Goal: Task Accomplishment & Management: Complete application form

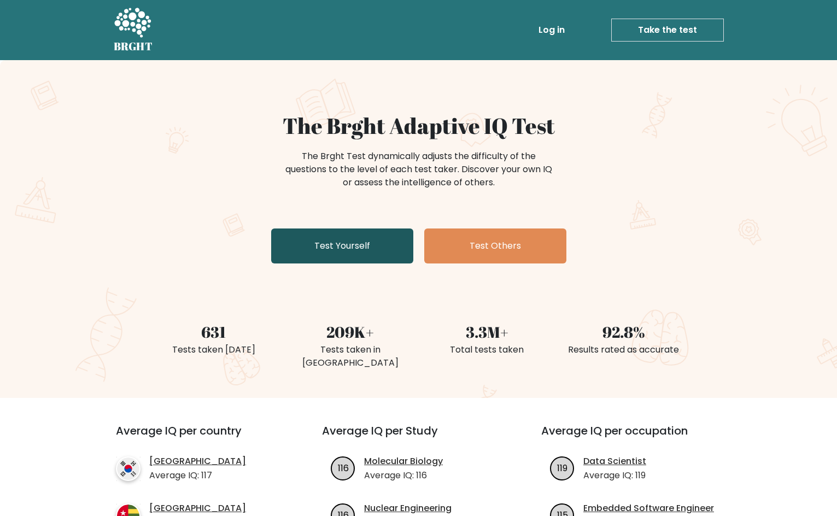
click at [391, 253] on link "Test Yourself" at bounding box center [342, 245] width 142 height 35
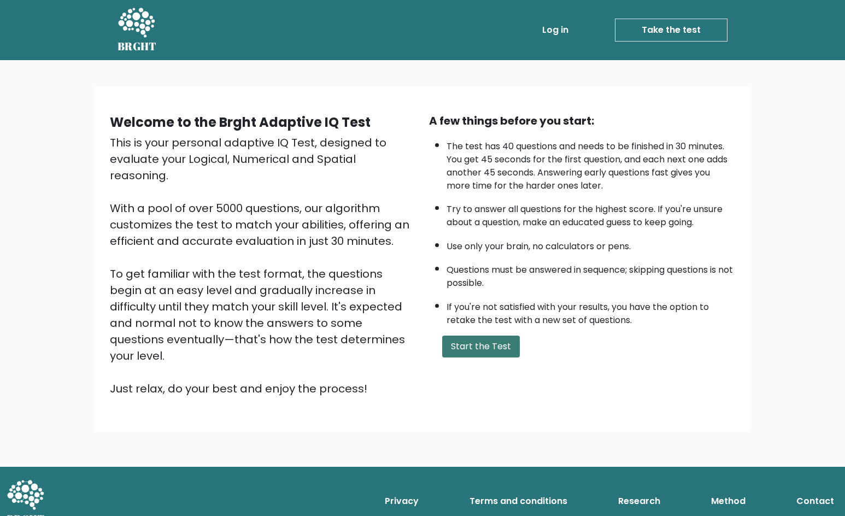
click at [468, 351] on button "Start the Test" at bounding box center [481, 347] width 78 height 22
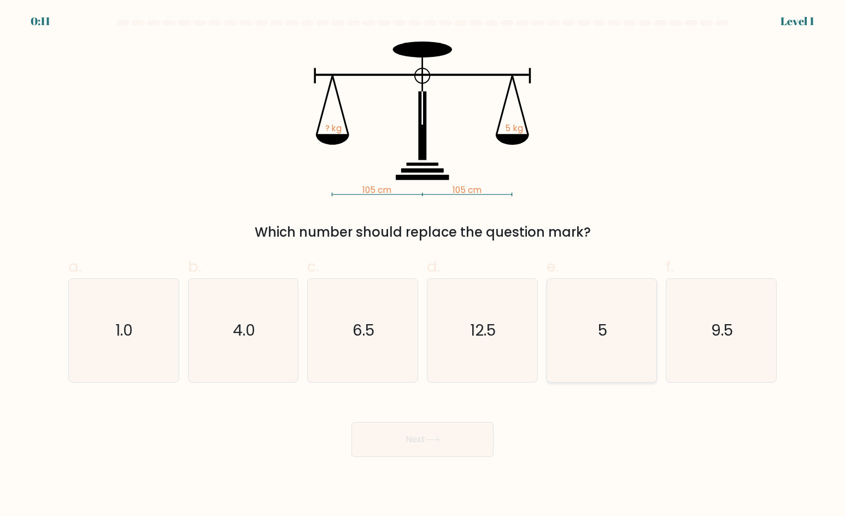
click at [609, 327] on icon "5" at bounding box center [602, 331] width 104 height 104
click at [423, 265] on input "e. 5" at bounding box center [422, 261] width 1 height 7
radio input "true"
click at [444, 432] on button "Next" at bounding box center [422, 439] width 142 height 35
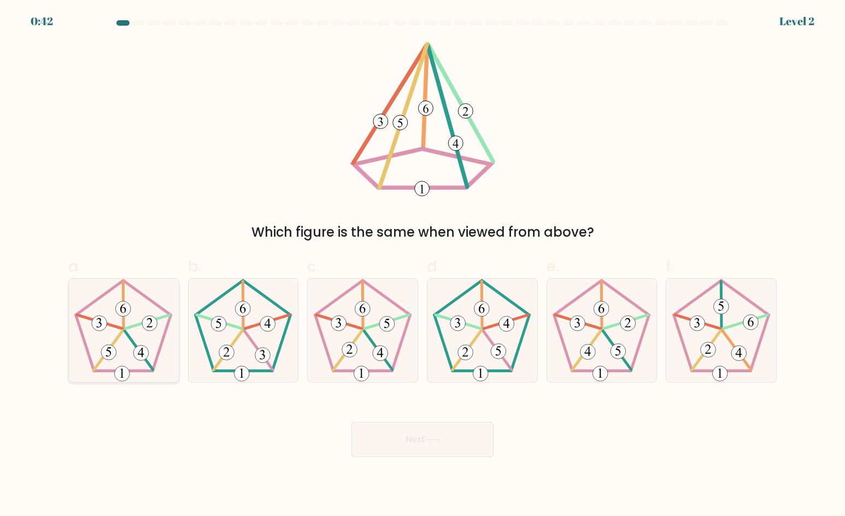
click at [122, 337] on icon at bounding box center [124, 331] width 104 height 104
click at [422, 265] on input "a." at bounding box center [422, 261] width 1 height 7
radio input "true"
click at [464, 429] on button "Next" at bounding box center [422, 439] width 142 height 35
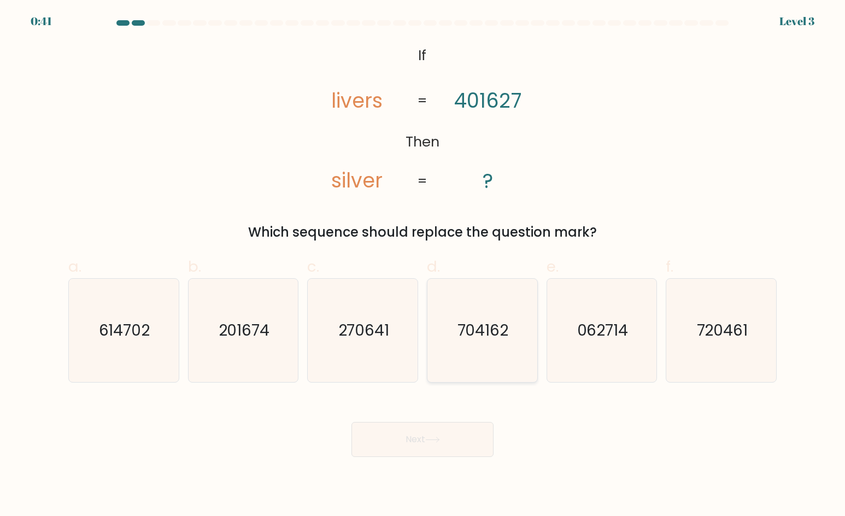
click at [481, 332] on text "704162" at bounding box center [482, 330] width 51 height 22
click at [423, 265] on input "d. 704162" at bounding box center [422, 261] width 1 height 7
radio input "true"
click at [455, 440] on button "Next" at bounding box center [422, 439] width 142 height 35
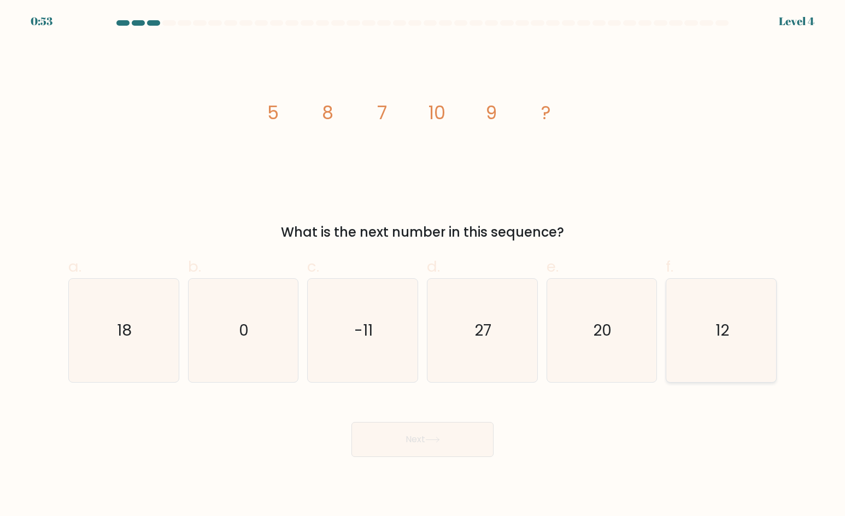
click at [705, 327] on icon "12" at bounding box center [721, 331] width 104 height 104
click at [423, 265] on input "f. 12" at bounding box center [422, 261] width 1 height 7
radio input "true"
click at [482, 442] on button "Next" at bounding box center [422, 439] width 142 height 35
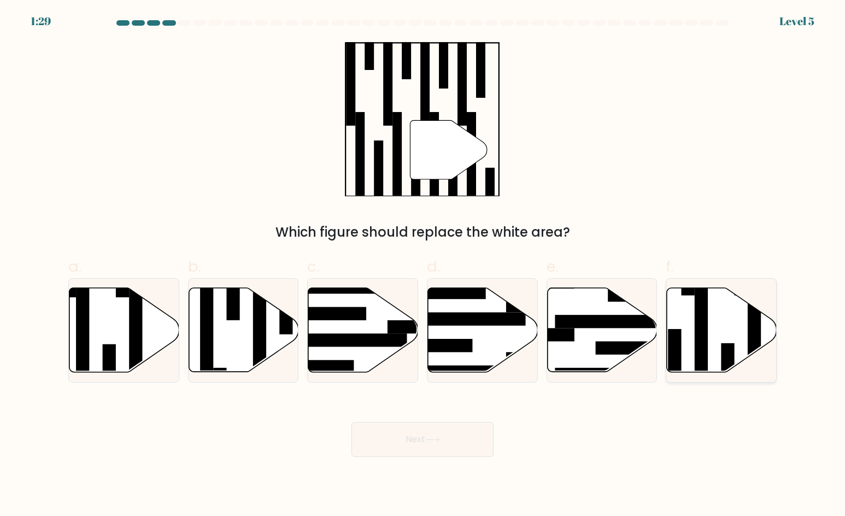
click at [724, 324] on icon at bounding box center [722, 330] width 110 height 84
click at [423, 265] on input "f." at bounding box center [422, 261] width 1 height 7
radio input "true"
click at [428, 440] on icon at bounding box center [432, 440] width 15 height 6
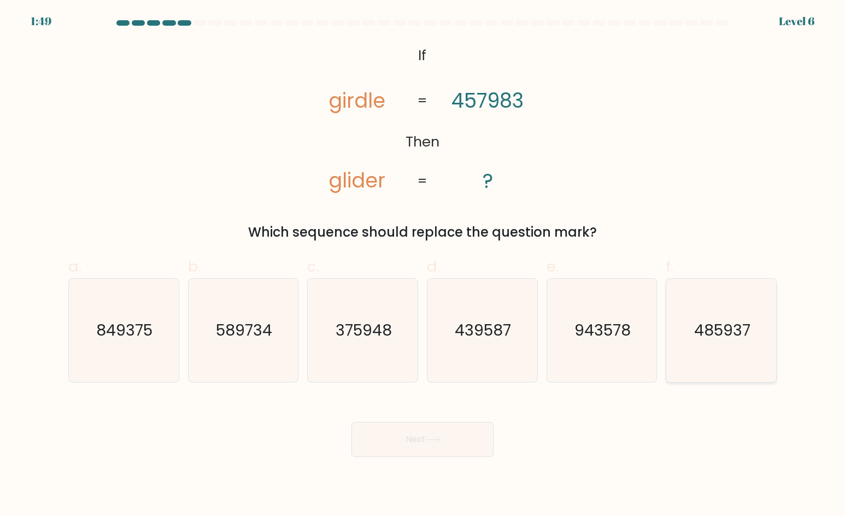
click at [710, 343] on icon "485937" at bounding box center [721, 331] width 104 height 104
click at [423, 265] on input "f. 485937" at bounding box center [422, 261] width 1 height 7
radio input "true"
click at [454, 425] on button "Next" at bounding box center [422, 439] width 142 height 35
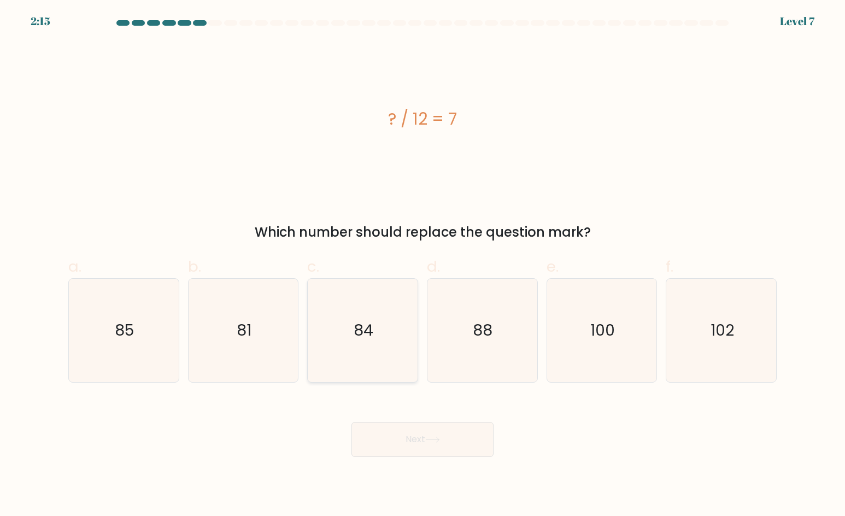
click at [378, 334] on icon "84" at bounding box center [363, 331] width 104 height 104
click at [422, 265] on input "c. 84" at bounding box center [422, 261] width 1 height 7
radio input "true"
click at [436, 430] on button "Next" at bounding box center [422, 439] width 142 height 35
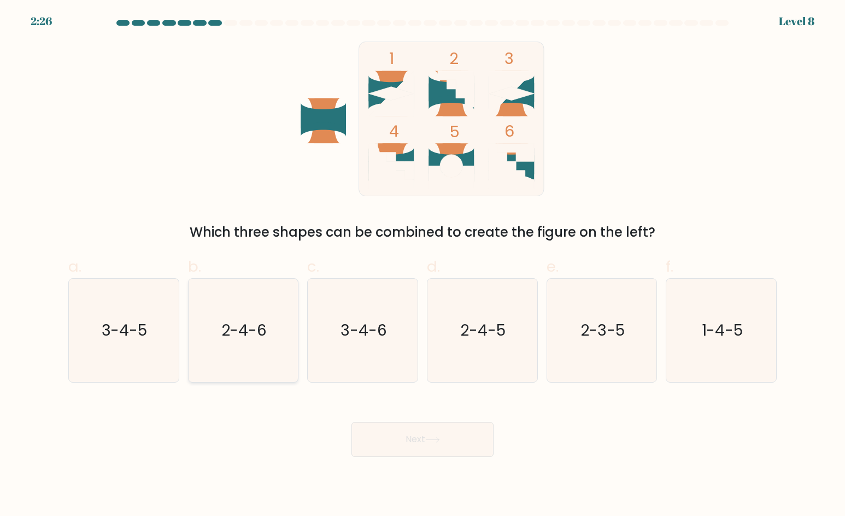
click at [223, 332] on text "2-4-6" at bounding box center [244, 330] width 46 height 22
click at [422, 265] on input "b. 2-4-6" at bounding box center [422, 261] width 1 height 7
radio input "true"
click at [437, 427] on button "Next" at bounding box center [422, 439] width 142 height 35
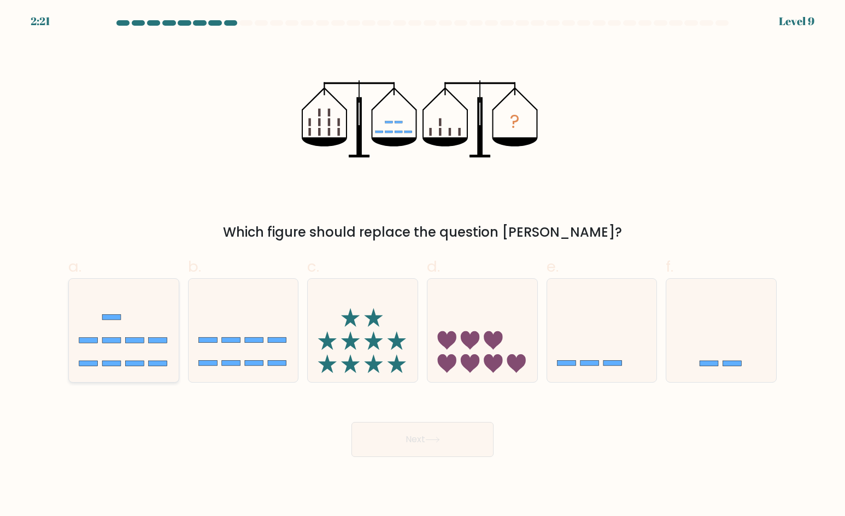
click at [138, 357] on icon at bounding box center [124, 330] width 110 height 91
click at [422, 265] on input "a." at bounding box center [422, 261] width 1 height 7
radio input "true"
click at [433, 437] on icon at bounding box center [432, 440] width 15 height 6
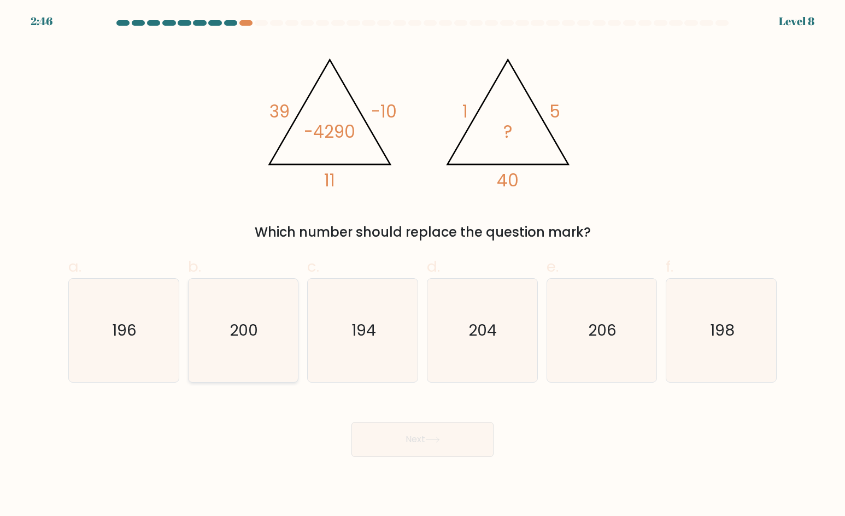
click at [268, 323] on icon "200" at bounding box center [243, 331] width 104 height 104
click at [422, 265] on input "b. 200" at bounding box center [422, 261] width 1 height 7
radio input "true"
click at [421, 449] on button "Next" at bounding box center [422, 439] width 142 height 35
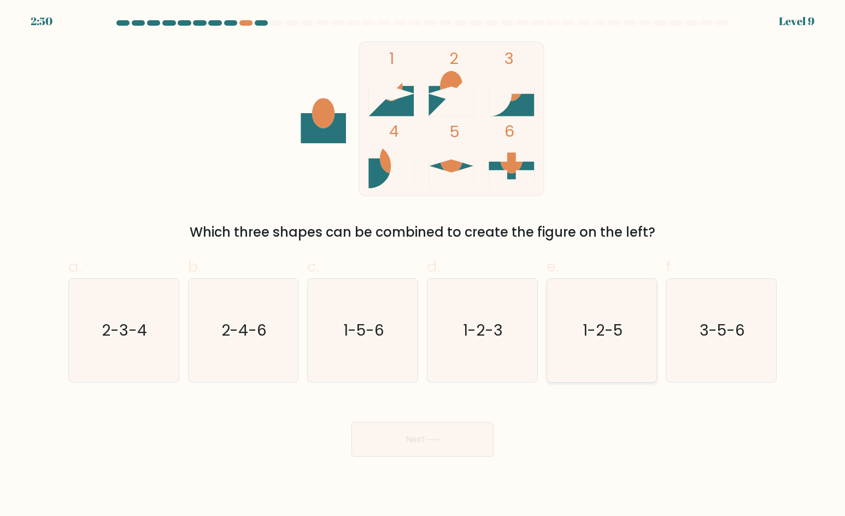
click at [563, 297] on icon "1-2-5" at bounding box center [602, 331] width 104 height 104
click at [423, 265] on input "e. 1-2-5" at bounding box center [422, 261] width 1 height 7
radio input "true"
drag, startPoint x: 479, startPoint y: 449, endPoint x: 485, endPoint y: 445, distance: 7.4
click at [479, 448] on button "Next" at bounding box center [422, 439] width 142 height 35
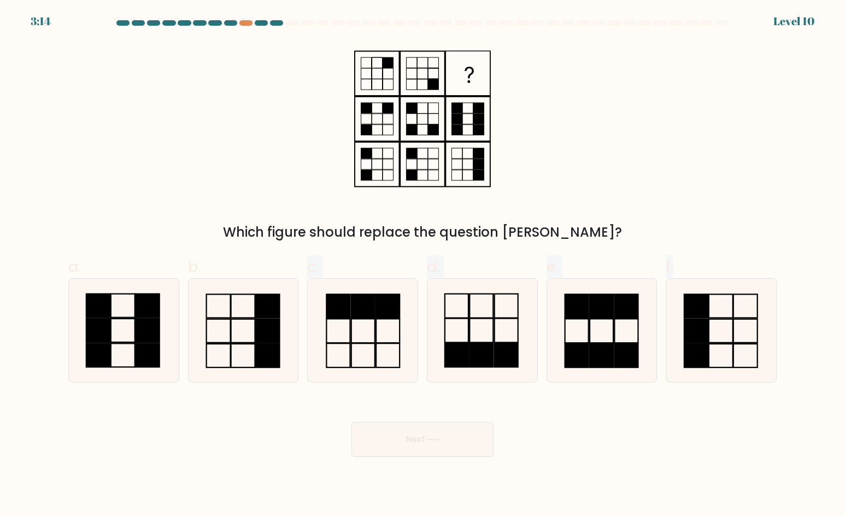
drag, startPoint x: 259, startPoint y: 352, endPoint x: 224, endPoint y: 402, distance: 60.3
click at [223, 401] on form at bounding box center [422, 238] width 845 height 437
click at [725, 335] on icon at bounding box center [721, 331] width 104 height 104
click at [423, 265] on input "f." at bounding box center [422, 261] width 1 height 7
radio input "true"
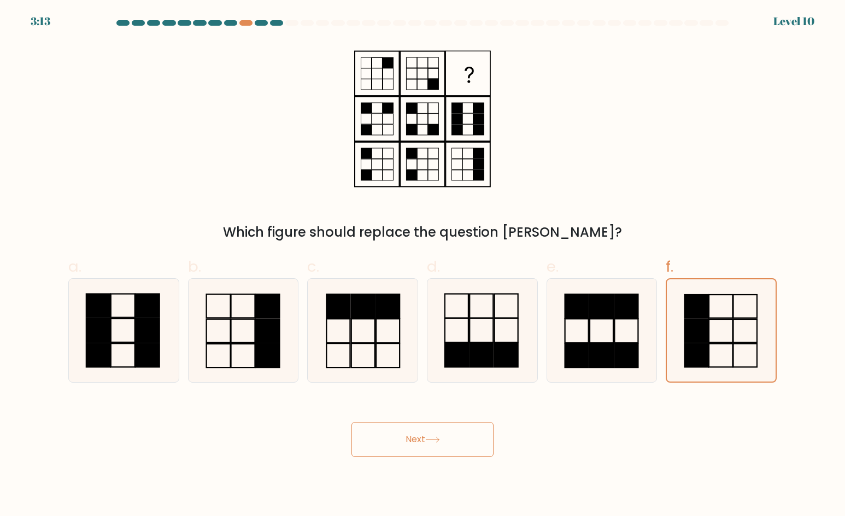
click at [434, 442] on icon at bounding box center [432, 440] width 15 height 6
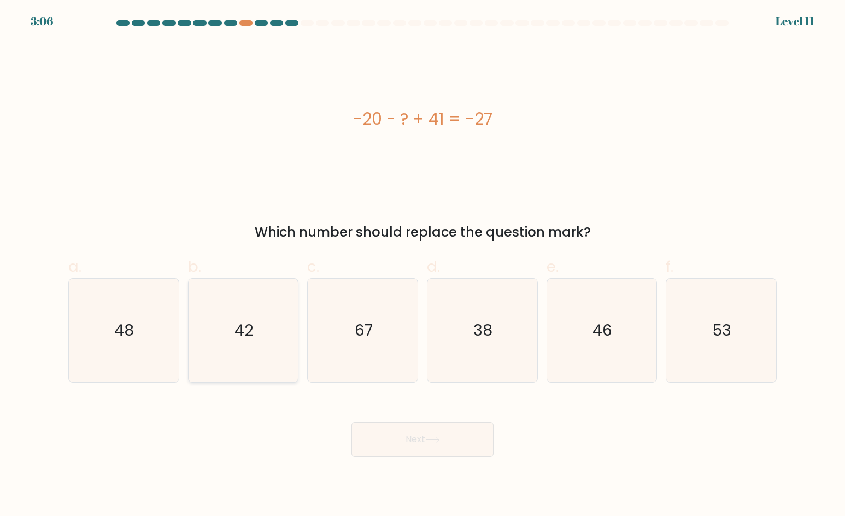
drag, startPoint x: 210, startPoint y: 322, endPoint x: 404, endPoint y: 426, distance: 220.3
click at [216, 322] on icon "42" at bounding box center [243, 331] width 104 height 104
click at [422, 265] on input "b. 42" at bounding box center [422, 261] width 1 height 7
radio input "true"
click at [432, 438] on icon at bounding box center [432, 440] width 15 height 6
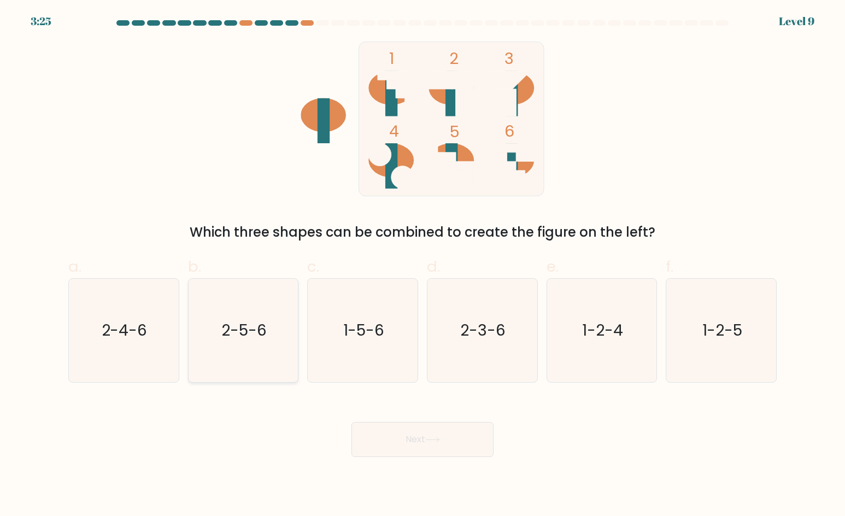
click at [272, 331] on icon "2-5-6" at bounding box center [243, 331] width 104 height 104
click at [422, 265] on input "b. 2-5-6" at bounding box center [422, 261] width 1 height 7
radio input "true"
click at [416, 428] on button "Next" at bounding box center [422, 439] width 142 height 35
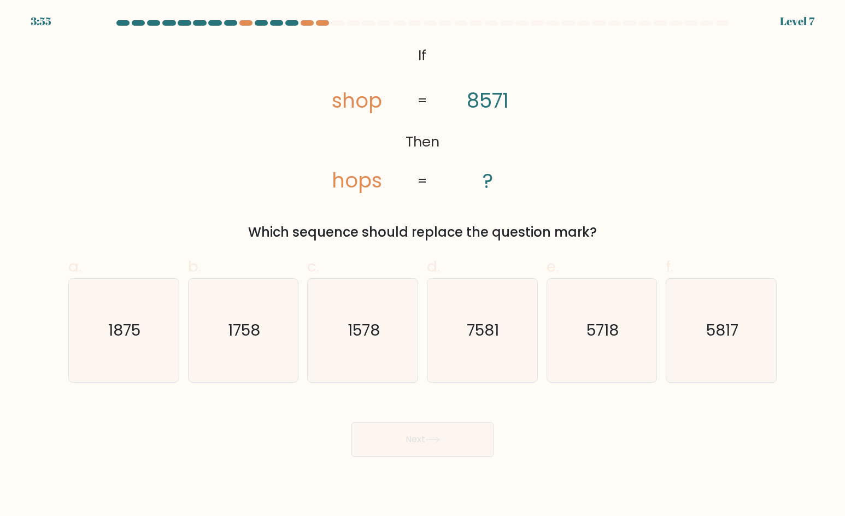
drag, startPoint x: 624, startPoint y: 341, endPoint x: 592, endPoint y: 385, distance: 54.4
click at [624, 341] on icon "5718" at bounding box center [602, 331] width 104 height 104
click at [423, 265] on input "e. 5718" at bounding box center [422, 261] width 1 height 7
radio input "true"
click at [458, 437] on button "Next" at bounding box center [422, 439] width 142 height 35
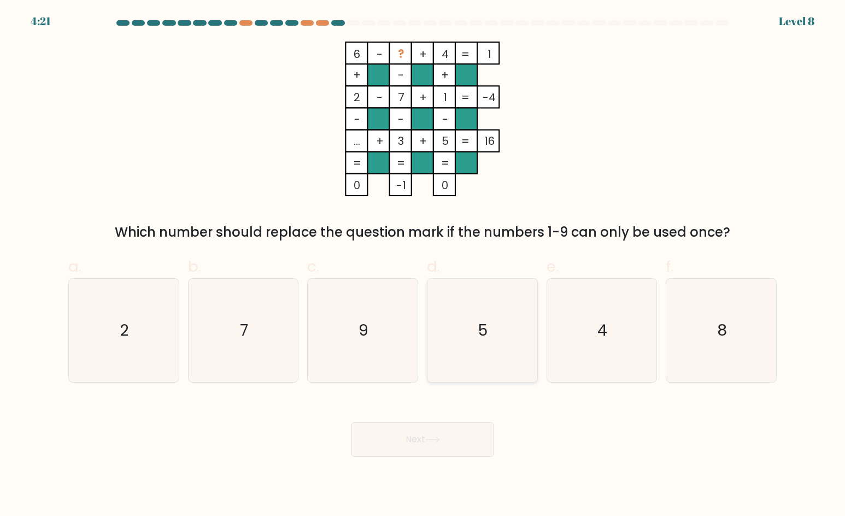
click at [481, 317] on icon "5" at bounding box center [482, 331] width 104 height 104
click at [423, 265] on input "d. 5" at bounding box center [422, 261] width 1 height 7
radio input "true"
click at [449, 439] on button "Next" at bounding box center [422, 439] width 142 height 35
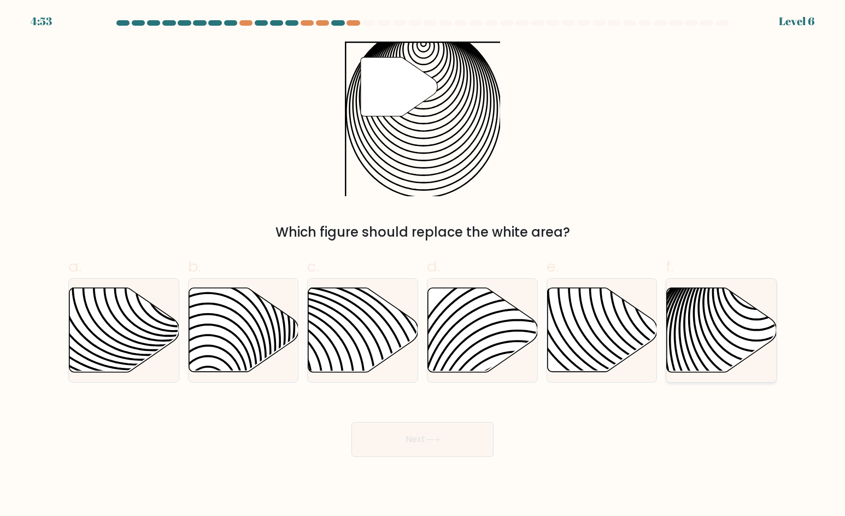
click at [722, 314] on icon at bounding box center [722, 330] width 110 height 84
click at [423, 265] on input "f." at bounding box center [422, 261] width 1 height 7
radio input "true"
click at [426, 436] on button "Next" at bounding box center [422, 439] width 142 height 35
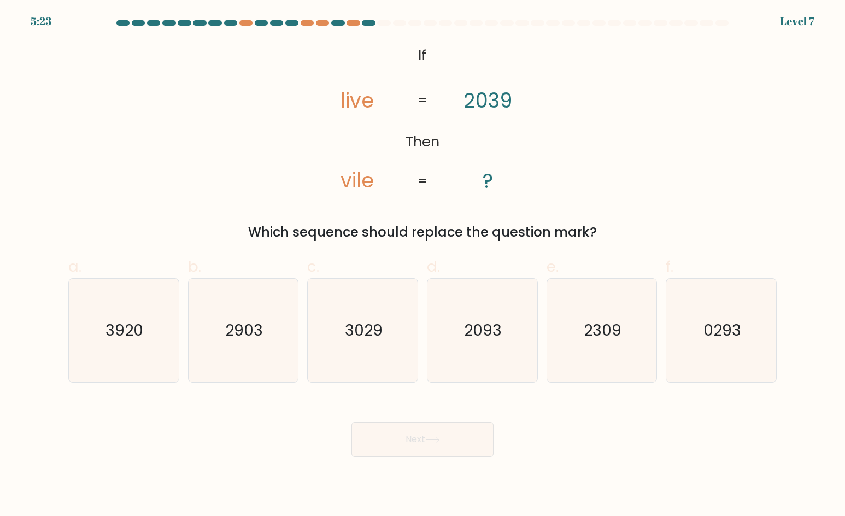
drag, startPoint x: 386, startPoint y: 325, endPoint x: 443, endPoint y: 421, distance: 111.9
click at [386, 325] on icon "3029" at bounding box center [363, 331] width 104 height 104
click at [422, 265] on input "c. 3029" at bounding box center [422, 261] width 1 height 7
radio input "true"
click at [449, 450] on button "Next" at bounding box center [422, 439] width 142 height 35
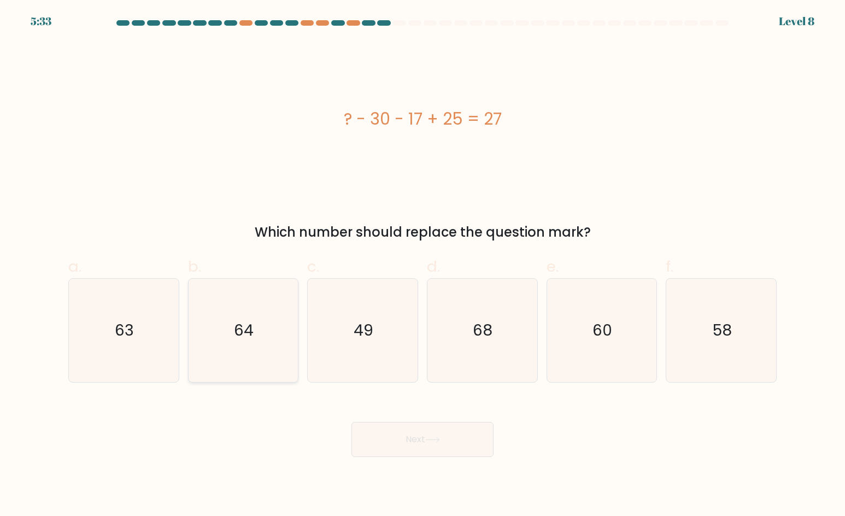
click at [263, 334] on icon "64" at bounding box center [243, 331] width 104 height 104
click at [422, 265] on input "b. 64" at bounding box center [422, 261] width 1 height 7
radio input "true"
click at [382, 342] on icon "49" at bounding box center [363, 331] width 104 height 104
click at [422, 265] on input "c. 49" at bounding box center [422, 261] width 1 height 7
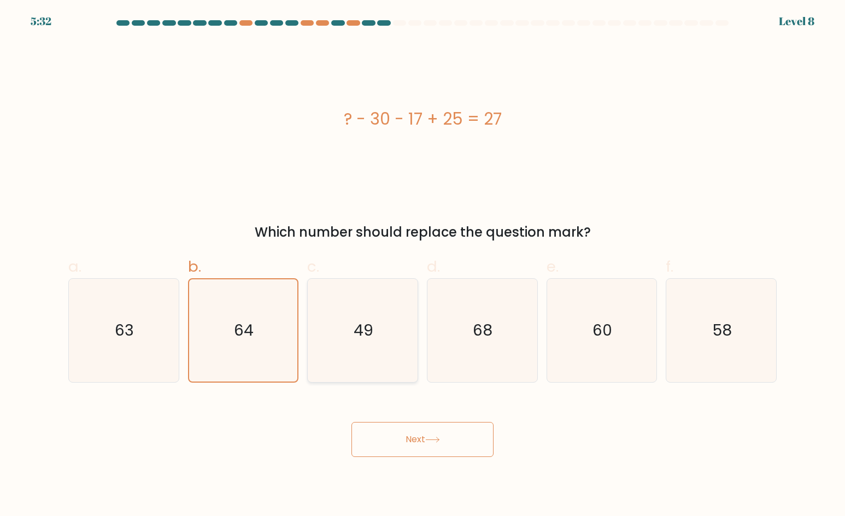
radio input "true"
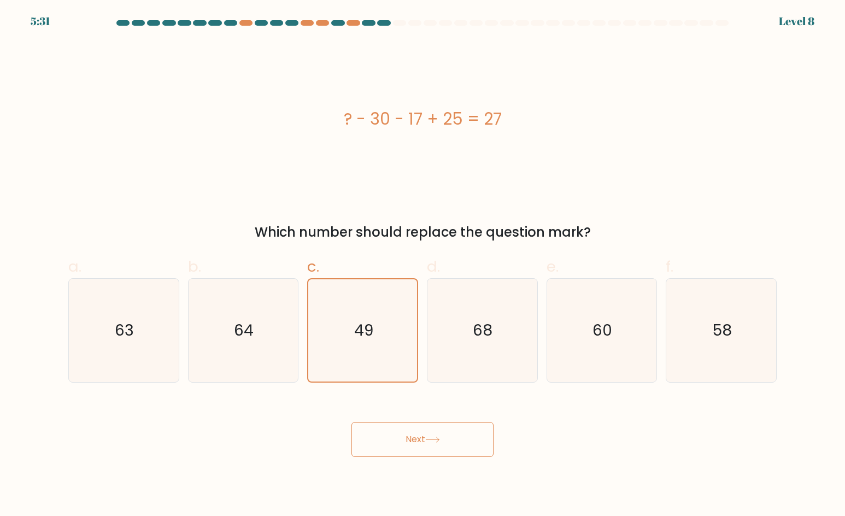
click at [421, 433] on button "Next" at bounding box center [422, 439] width 142 height 35
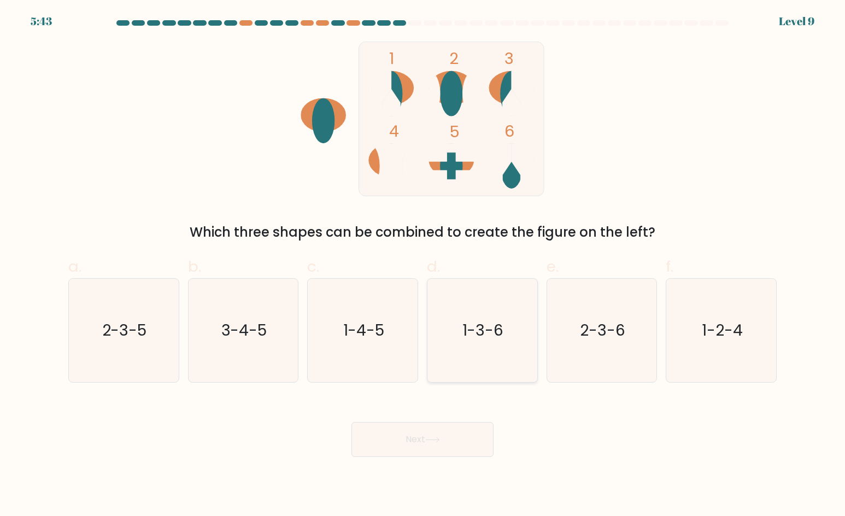
click at [491, 319] on icon "1-3-6" at bounding box center [482, 331] width 104 height 104
click at [423, 265] on input "d. 1-3-6" at bounding box center [422, 261] width 1 height 7
radio input "true"
click at [460, 437] on button "Next" at bounding box center [422, 439] width 142 height 35
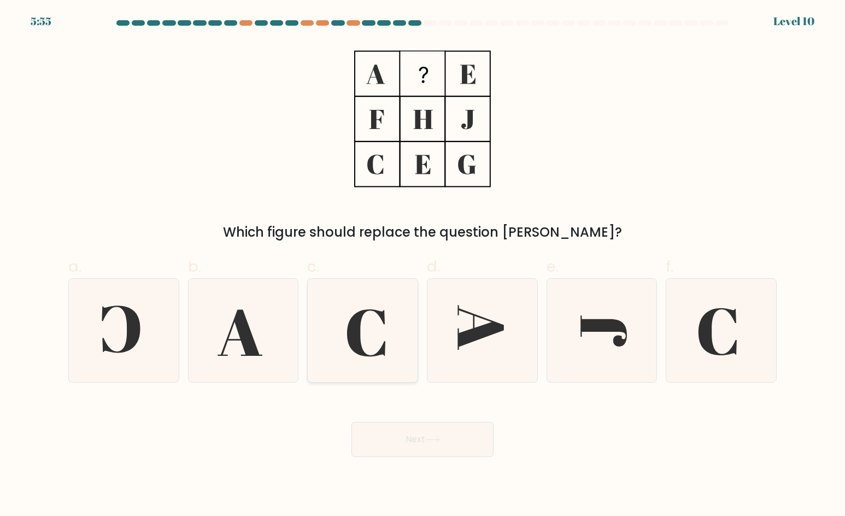
click at [371, 349] on icon at bounding box center [363, 331] width 104 height 104
click at [422, 265] on input "c." at bounding box center [422, 261] width 1 height 7
radio input "true"
click at [435, 438] on icon at bounding box center [432, 440] width 15 height 6
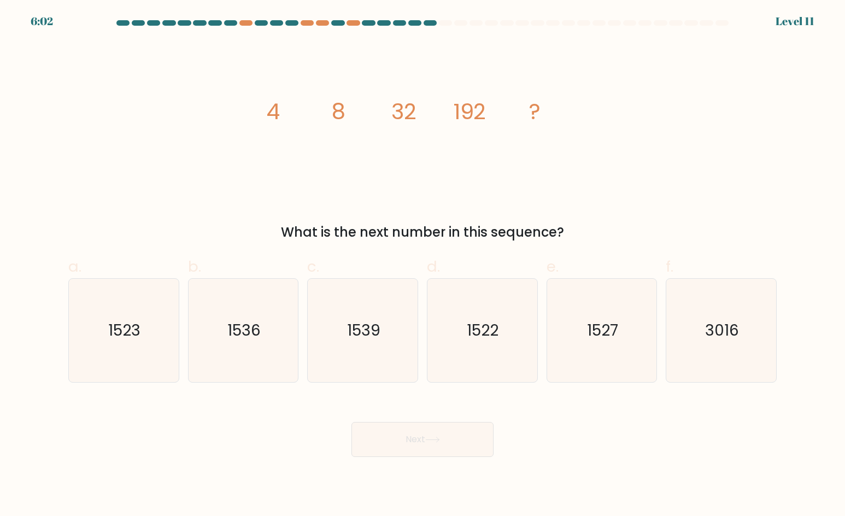
click at [160, 193] on div "image/svg+xml 4 8 32 192 ? What is the next number in this sequence?" at bounding box center [422, 142] width 721 height 201
click at [259, 337] on text "1536" at bounding box center [243, 330] width 33 height 22
click at [422, 265] on input "b. 1536" at bounding box center [422, 261] width 1 height 7
radio input "true"
click at [439, 440] on icon at bounding box center [432, 439] width 13 height 5
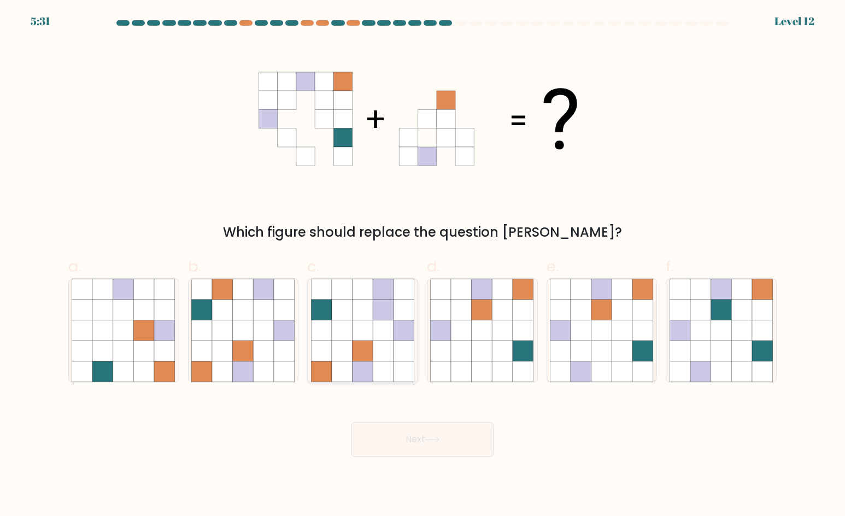
drag, startPoint x: 346, startPoint y: 293, endPoint x: 370, endPoint y: 331, distance: 44.7
click at [346, 293] on icon at bounding box center [342, 289] width 21 height 21
click at [422, 265] on input "c." at bounding box center [422, 261] width 1 height 7
radio input "true"
click at [432, 442] on icon at bounding box center [432, 440] width 15 height 6
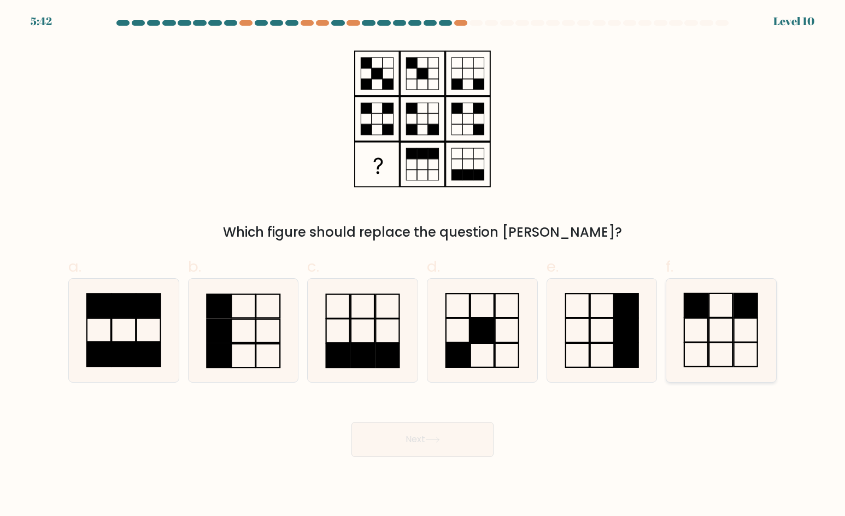
click at [711, 307] on icon at bounding box center [721, 331] width 104 height 104
click at [423, 265] on input "f." at bounding box center [422, 261] width 1 height 7
radio input "true"
click at [443, 448] on button "Next" at bounding box center [422, 439] width 142 height 35
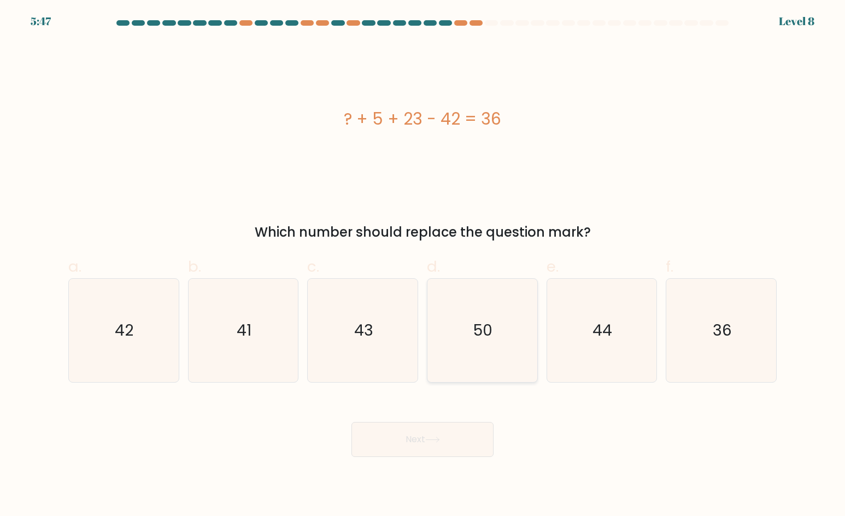
drag, startPoint x: 520, startPoint y: 332, endPoint x: 510, endPoint y: 344, distance: 14.8
click at [519, 332] on icon "50" at bounding box center [482, 331] width 104 height 104
click at [423, 265] on input "d. 50" at bounding box center [422, 261] width 1 height 7
radio input "true"
click at [440, 431] on button "Next" at bounding box center [422, 439] width 142 height 35
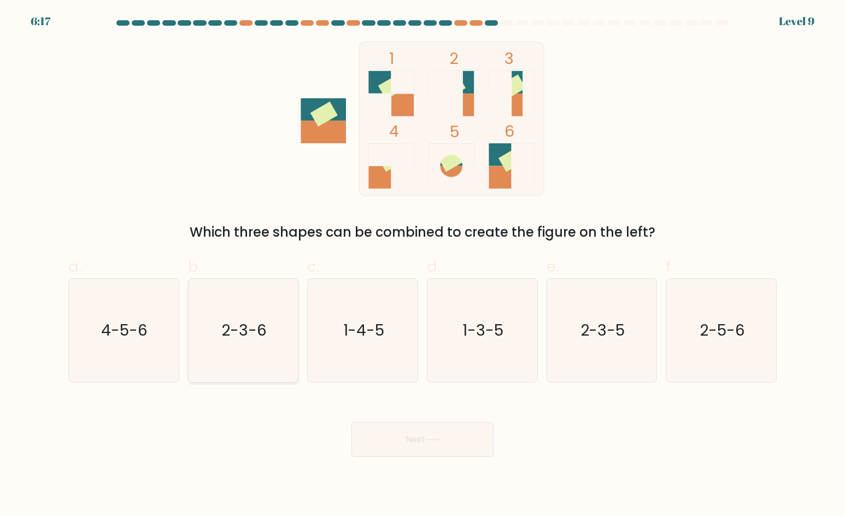
click at [255, 348] on icon "2-3-6" at bounding box center [243, 331] width 104 height 104
click at [422, 265] on input "b. 2-3-6" at bounding box center [422, 261] width 1 height 7
radio input "true"
click at [431, 429] on button "Next" at bounding box center [422, 439] width 142 height 35
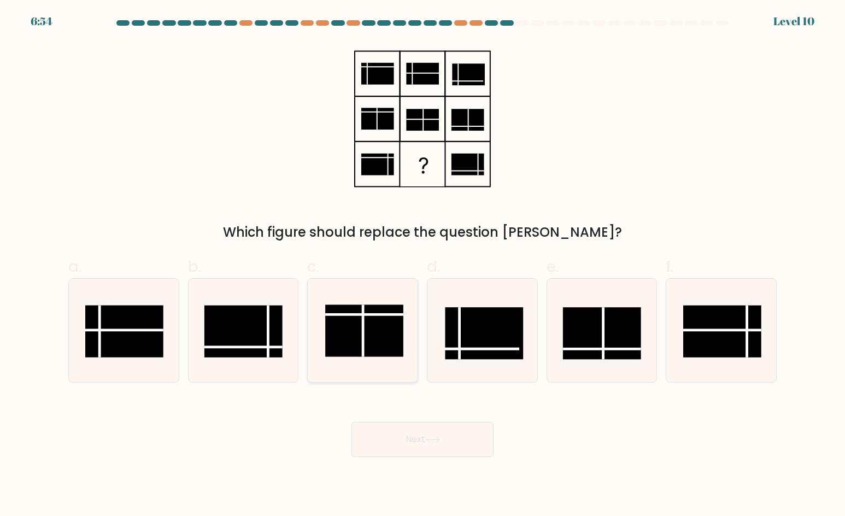
click at [374, 339] on rect at bounding box center [364, 330] width 78 height 52
click at [422, 265] on input "c." at bounding box center [422, 261] width 1 height 7
radio input "true"
click at [433, 434] on button "Next" at bounding box center [422, 439] width 142 height 35
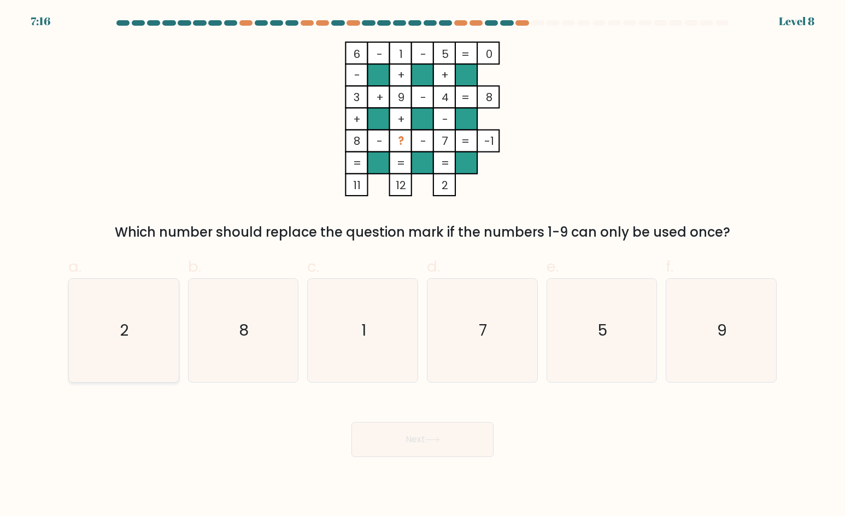
click at [150, 329] on icon "2" at bounding box center [124, 331] width 104 height 104
click at [422, 265] on input "a. 2" at bounding box center [422, 261] width 1 height 7
radio input "true"
click at [424, 446] on button "Next" at bounding box center [422, 439] width 142 height 35
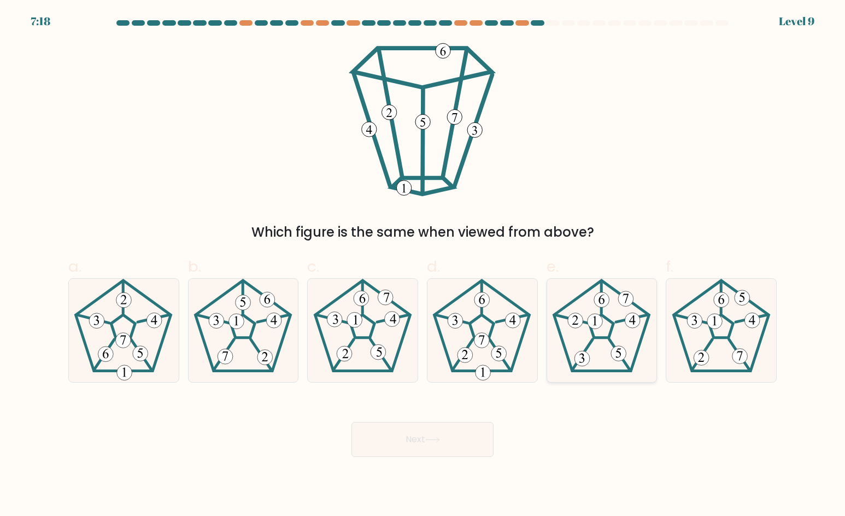
click at [608, 326] on icon at bounding box center [602, 331] width 104 height 104
click at [423, 265] on input "e." at bounding box center [422, 261] width 1 height 7
radio input "true"
click at [437, 435] on button "Next" at bounding box center [422, 439] width 142 height 35
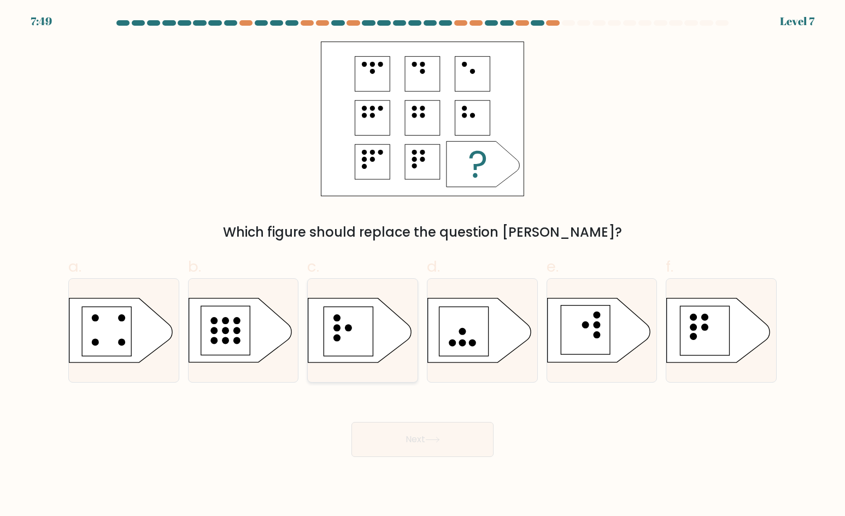
click at [348, 337] on rect at bounding box center [348, 331] width 49 height 49
click at [422, 265] on input "c." at bounding box center [422, 261] width 1 height 7
radio input "true"
click at [436, 447] on button "Next" at bounding box center [422, 439] width 142 height 35
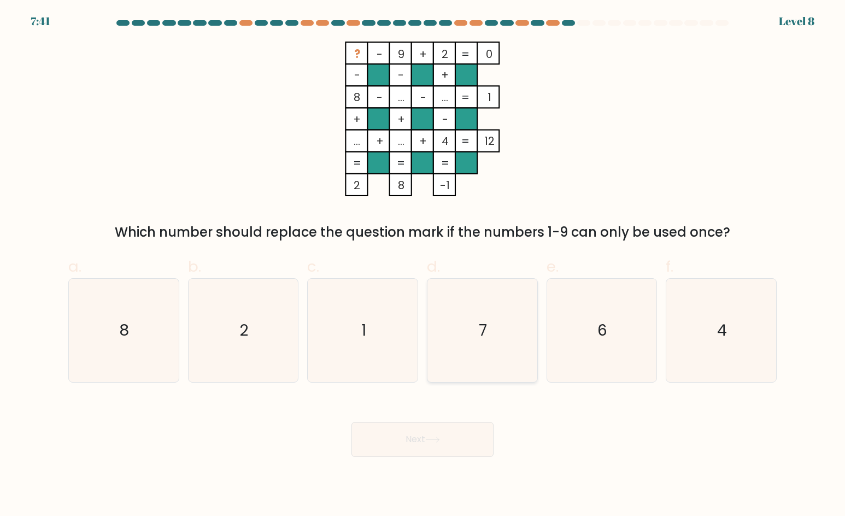
click at [507, 314] on icon "7" at bounding box center [482, 331] width 104 height 104
click at [423, 265] on input "d. 7" at bounding box center [422, 261] width 1 height 7
radio input "true"
click at [461, 437] on button "Next" at bounding box center [422, 439] width 142 height 35
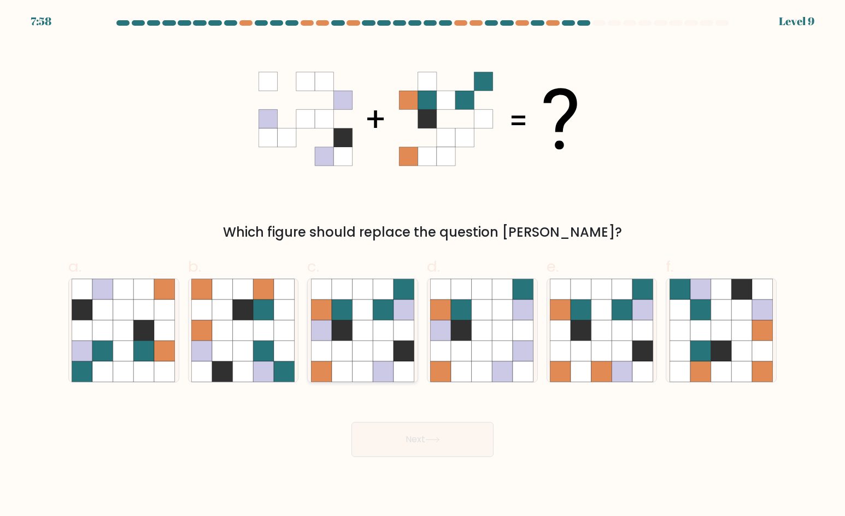
click at [385, 327] on icon at bounding box center [383, 330] width 21 height 21
click at [422, 265] on input "c." at bounding box center [422, 261] width 1 height 7
radio input "true"
click at [451, 440] on button "Next" at bounding box center [422, 439] width 142 height 35
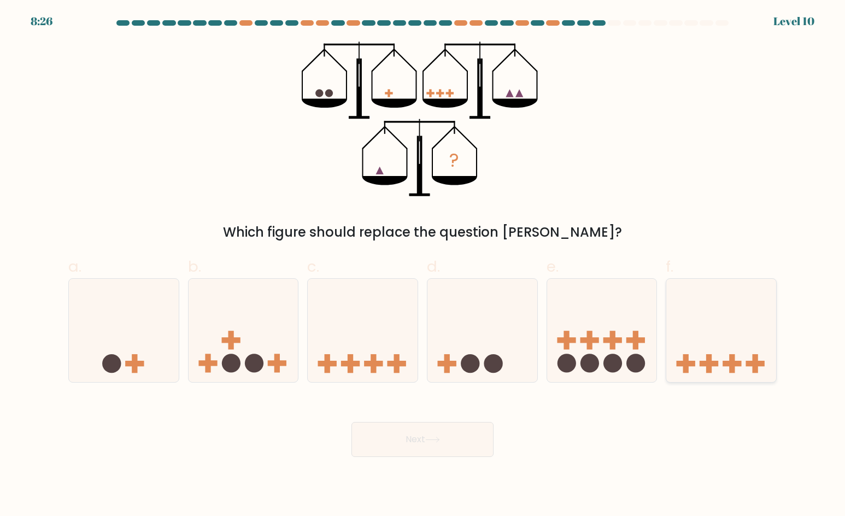
click at [714, 344] on icon at bounding box center [721, 330] width 110 height 91
click at [423, 265] on input "f." at bounding box center [422, 261] width 1 height 7
radio input "true"
click at [138, 351] on icon at bounding box center [124, 330] width 110 height 91
click at [422, 265] on input "a." at bounding box center [422, 261] width 1 height 7
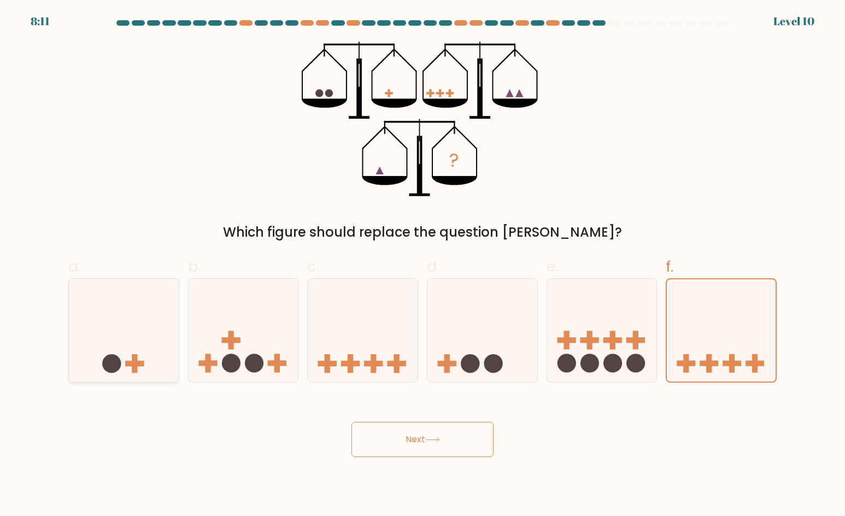
radio input "true"
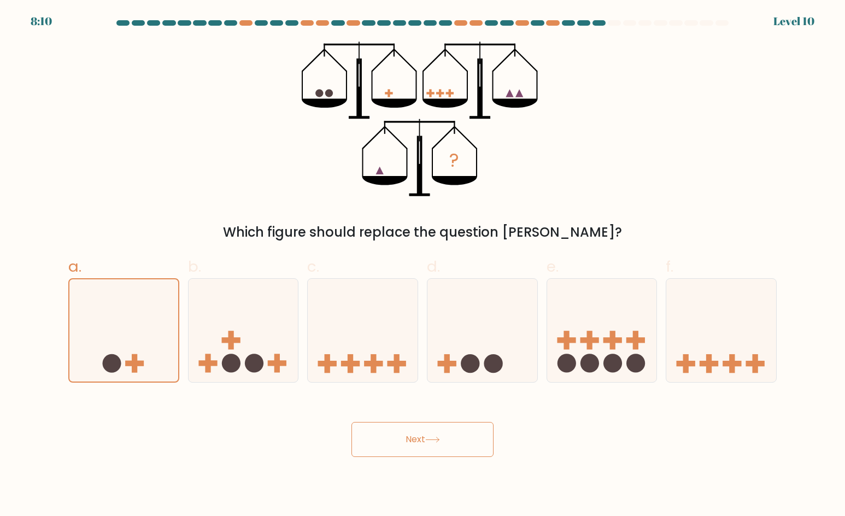
click at [410, 437] on button "Next" at bounding box center [422, 439] width 142 height 35
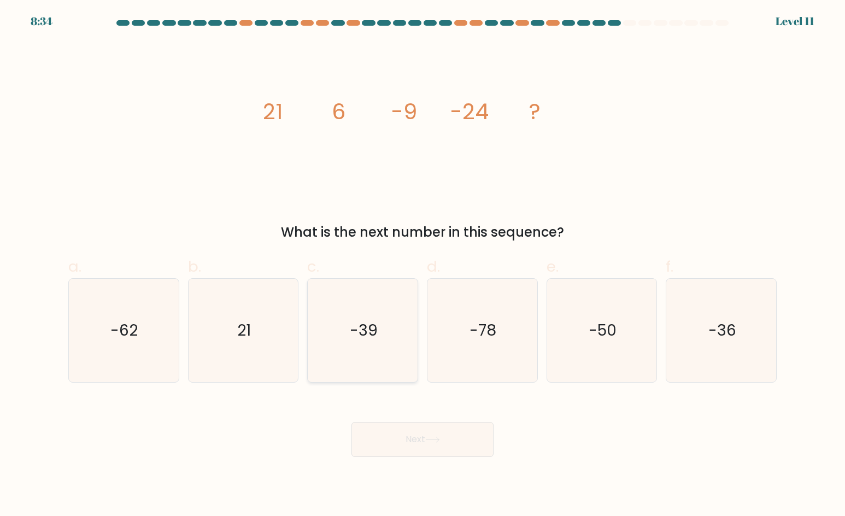
click at [366, 327] on text "-39" at bounding box center [364, 330] width 28 height 22
click at [422, 265] on input "c. -39" at bounding box center [422, 261] width 1 height 7
radio input "true"
click at [427, 436] on button "Next" at bounding box center [422, 439] width 142 height 35
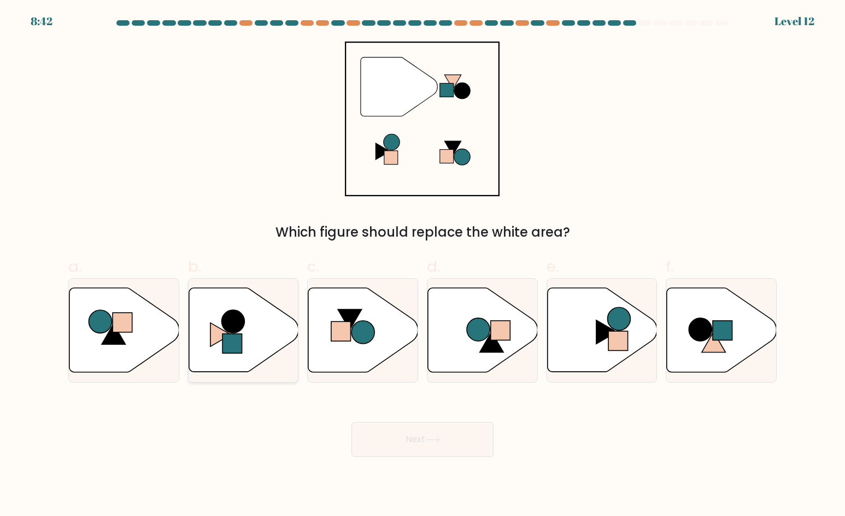
drag, startPoint x: 190, startPoint y: 327, endPoint x: 205, endPoint y: 326, distance: 14.8
click at [191, 328] on icon at bounding box center [244, 330] width 110 height 84
click at [422, 265] on input "b." at bounding box center [422, 261] width 1 height 7
radio input "true"
click at [440, 443] on icon at bounding box center [432, 440] width 15 height 6
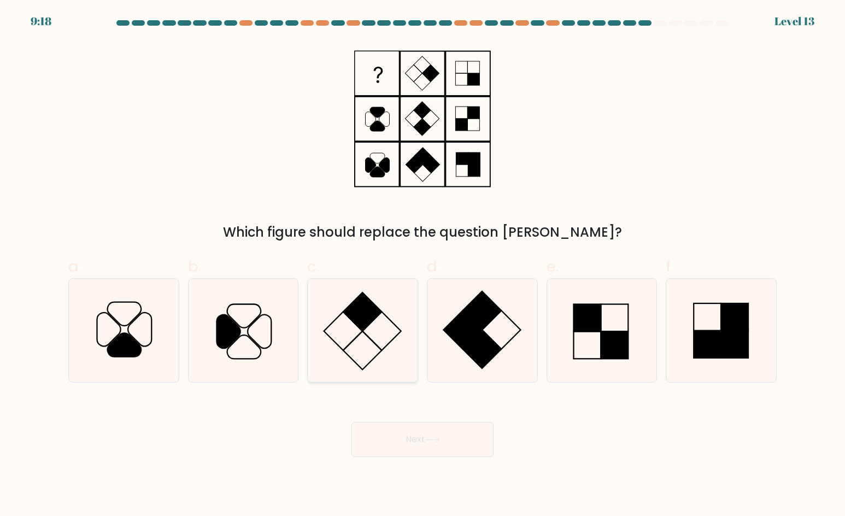
drag, startPoint x: 379, startPoint y: 311, endPoint x: 496, endPoint y: 416, distance: 157.5
click at [379, 311] on rect at bounding box center [362, 311] width 39 height 39
click at [422, 265] on input "c." at bounding box center [422, 261] width 1 height 7
radio input "true"
click at [452, 450] on button "Next" at bounding box center [422, 439] width 142 height 35
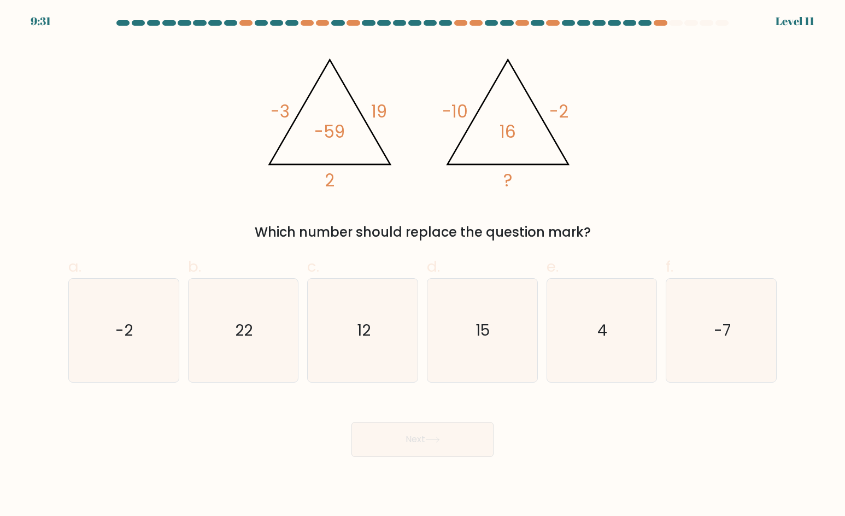
click at [708, 162] on div "@import url('https://fonts.googleapis.com/css?family=Abril+Fatface:400,100,100i…" at bounding box center [422, 142] width 721 height 201
drag, startPoint x: 123, startPoint y: 327, endPoint x: 295, endPoint y: 402, distance: 187.2
click at [123, 327] on text "-2" at bounding box center [124, 330] width 17 height 22
click at [422, 265] on input "a. -2" at bounding box center [422, 261] width 1 height 7
radio input "true"
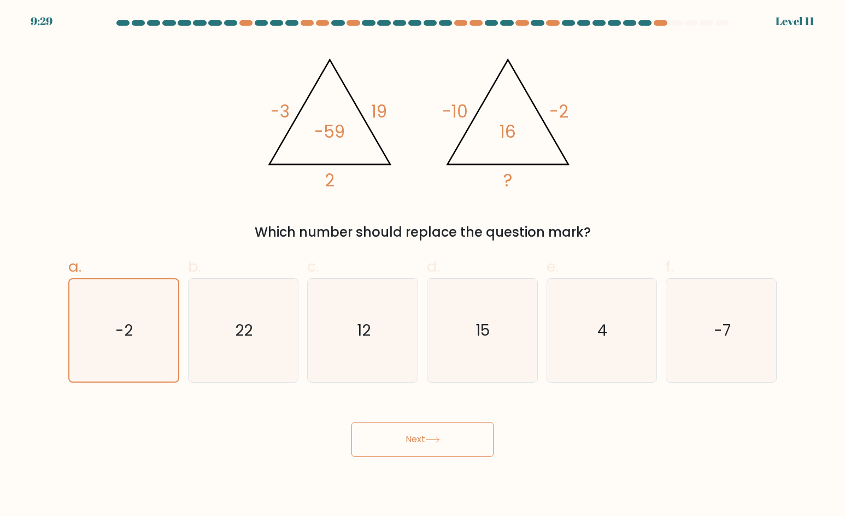
click at [419, 443] on button "Next" at bounding box center [422, 439] width 142 height 35
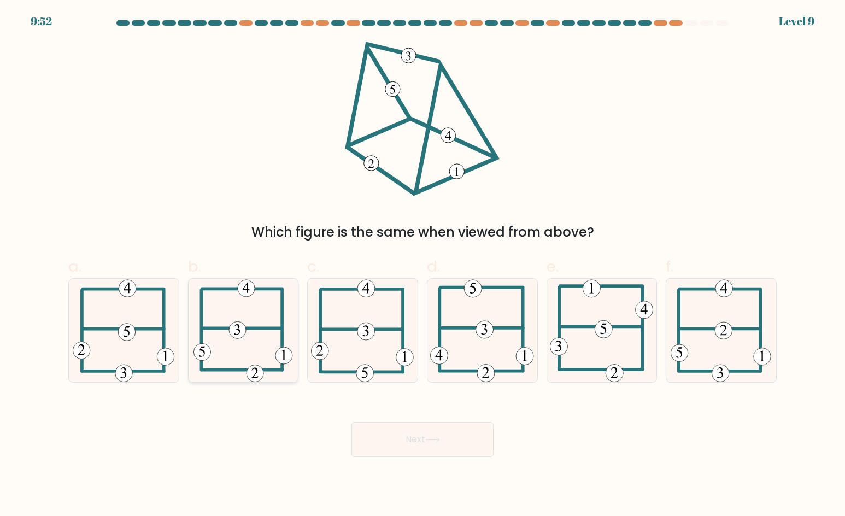
click at [234, 339] on icon at bounding box center [242, 331] width 99 height 104
click at [422, 265] on input "b." at bounding box center [422, 261] width 1 height 7
radio input "true"
click at [435, 427] on button "Next" at bounding box center [422, 439] width 142 height 35
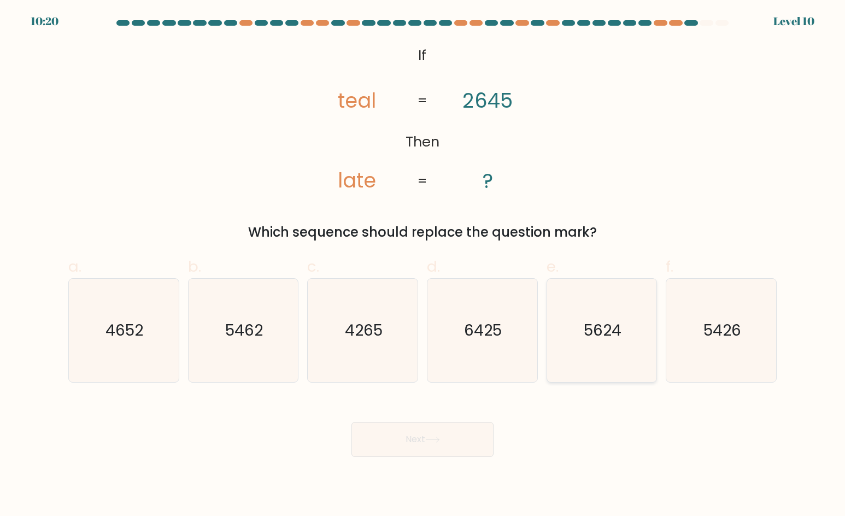
click at [607, 350] on icon "5624" at bounding box center [602, 331] width 104 height 104
click at [423, 265] on input "e. 5624" at bounding box center [422, 261] width 1 height 7
radio input "true"
click at [735, 333] on text "5426" at bounding box center [722, 330] width 38 height 22
click at [423, 265] on input "f. 5426" at bounding box center [422, 261] width 1 height 7
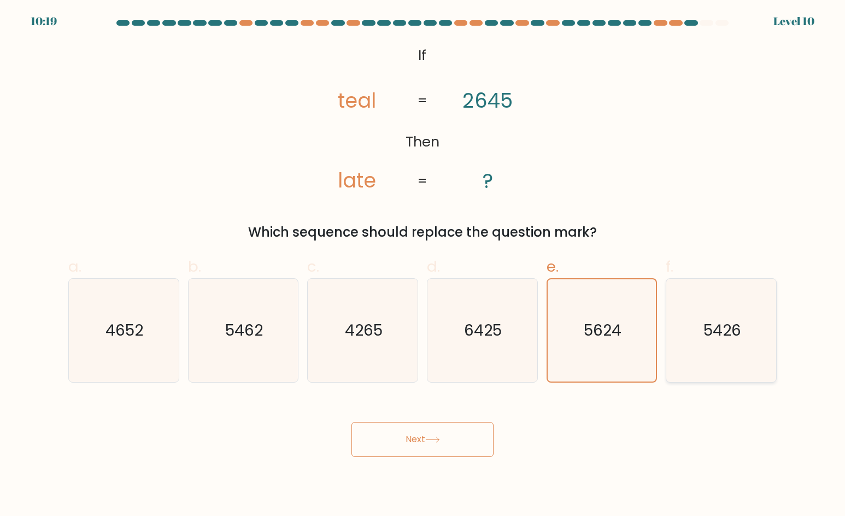
radio input "true"
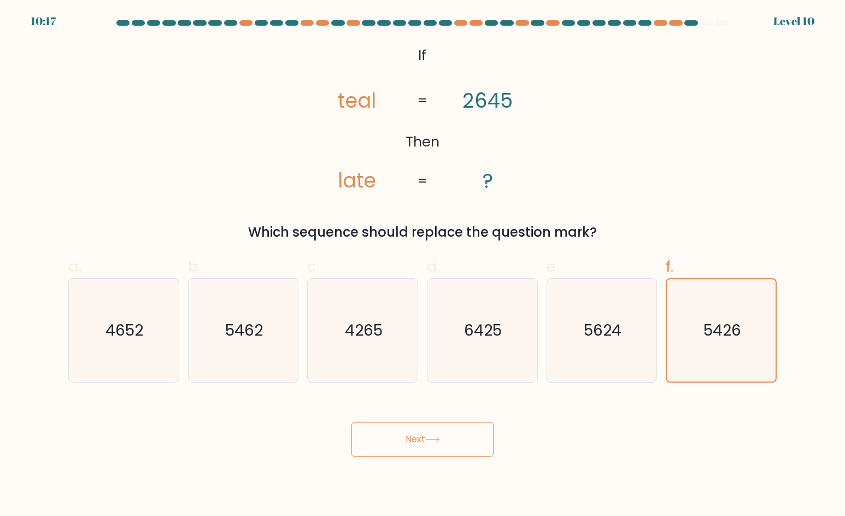
click at [463, 445] on button "Next" at bounding box center [422, 439] width 142 height 35
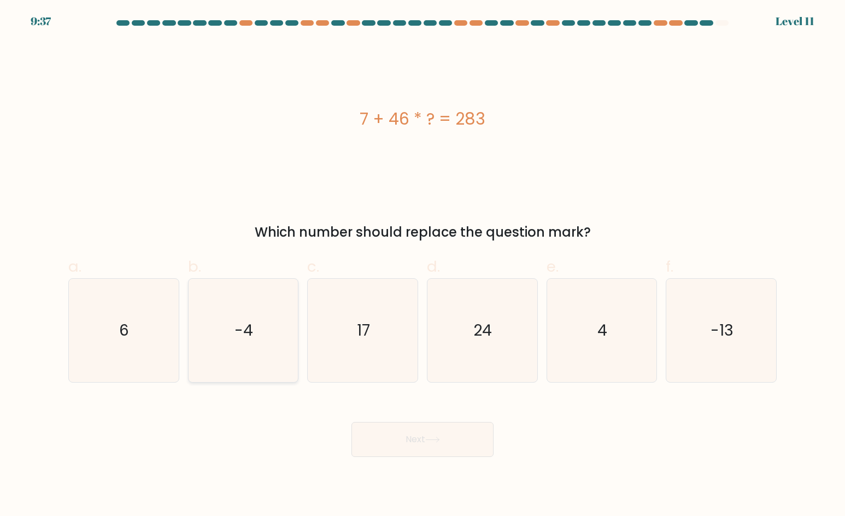
click at [278, 343] on icon "-4" at bounding box center [243, 331] width 104 height 104
click at [422, 265] on input "b. -4" at bounding box center [422, 261] width 1 height 7
radio input "true"
click at [439, 437] on icon at bounding box center [432, 439] width 13 height 5
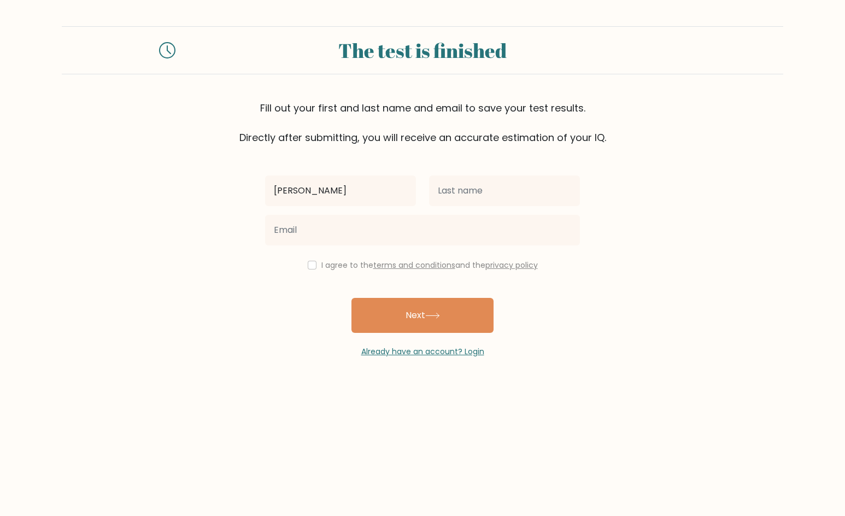
type input "Paulyn Mae"
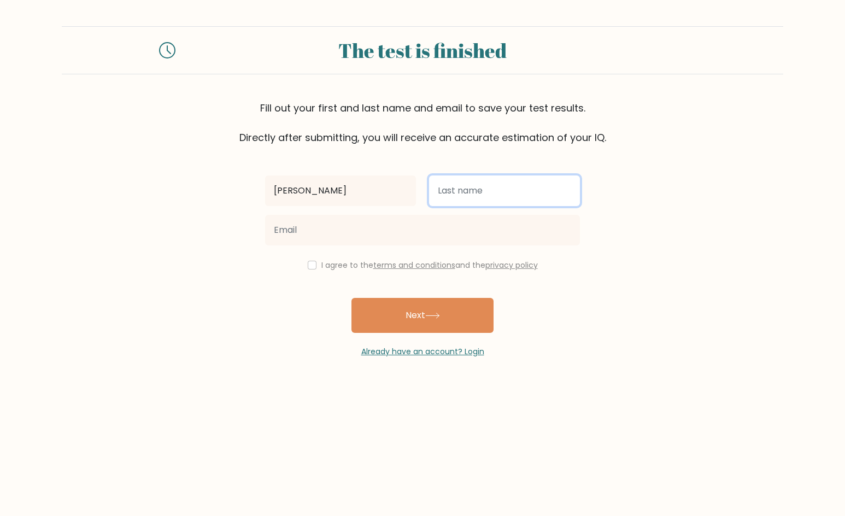
click at [457, 190] on input "text" at bounding box center [504, 190] width 151 height 31
type input "Capangpangan"
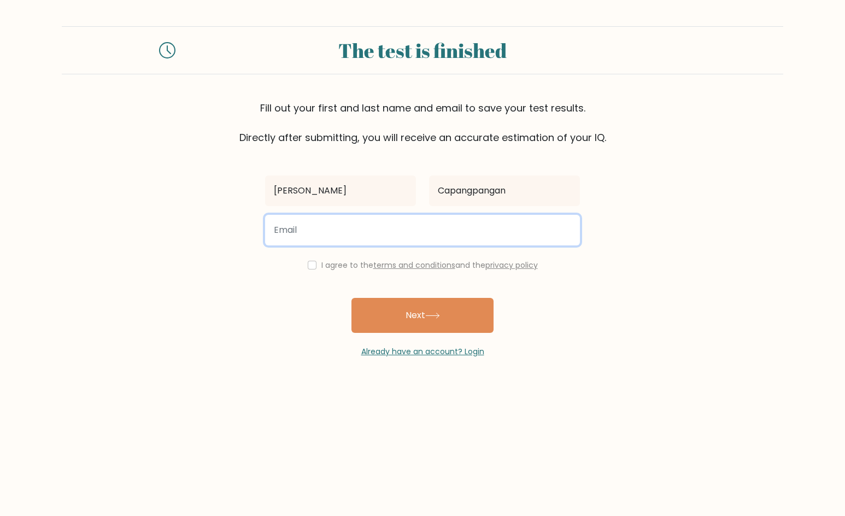
click at [452, 224] on input "email" at bounding box center [422, 230] width 315 height 31
type input "paulynramirez737@gmail.com"
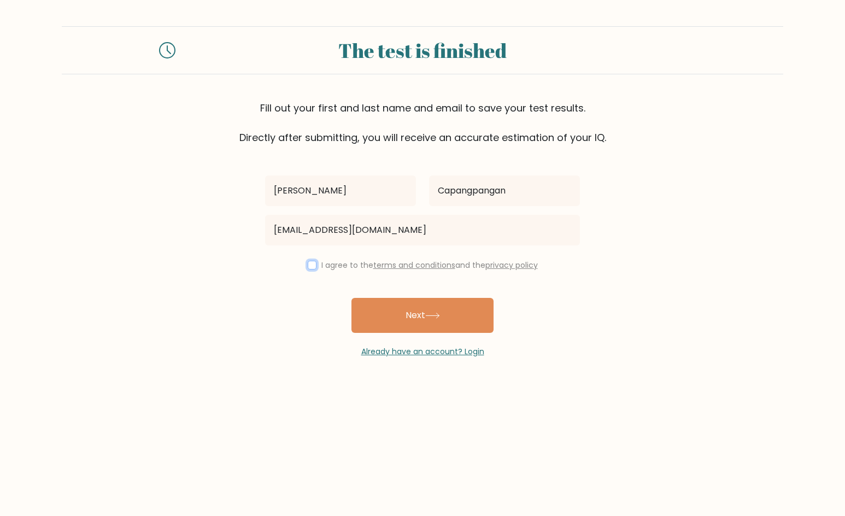
click at [310, 263] on input "checkbox" at bounding box center [312, 265] width 9 height 9
checkbox input "true"
click at [391, 304] on button "Next" at bounding box center [422, 315] width 142 height 35
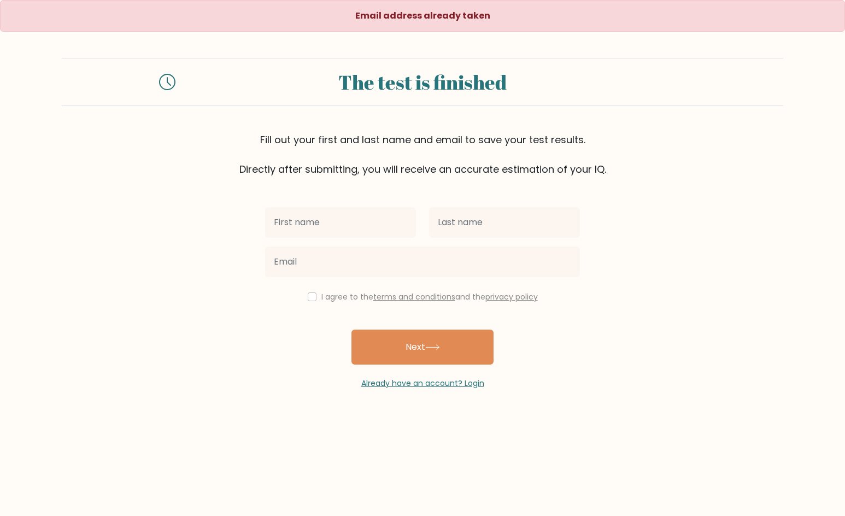
click at [335, 228] on input "text" at bounding box center [340, 222] width 151 height 31
type input "[PERSON_NAME]"
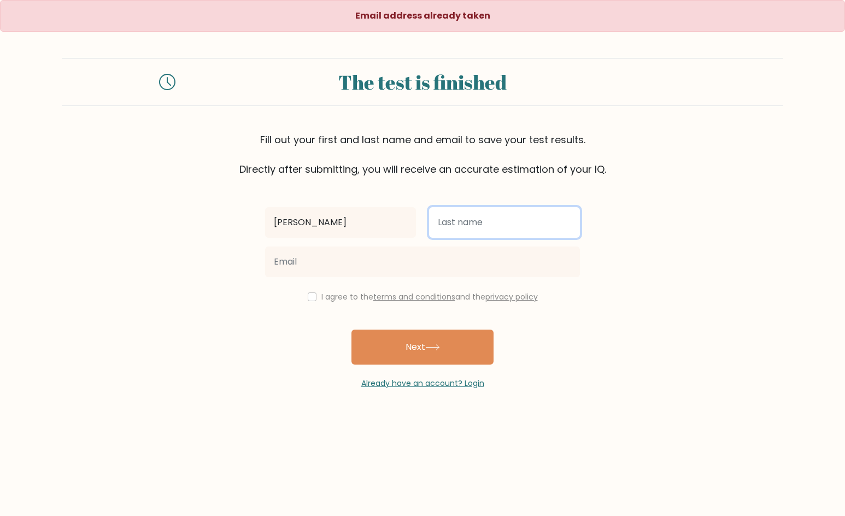
click at [453, 226] on input "text" at bounding box center [504, 222] width 151 height 31
type input "Capangpangan"
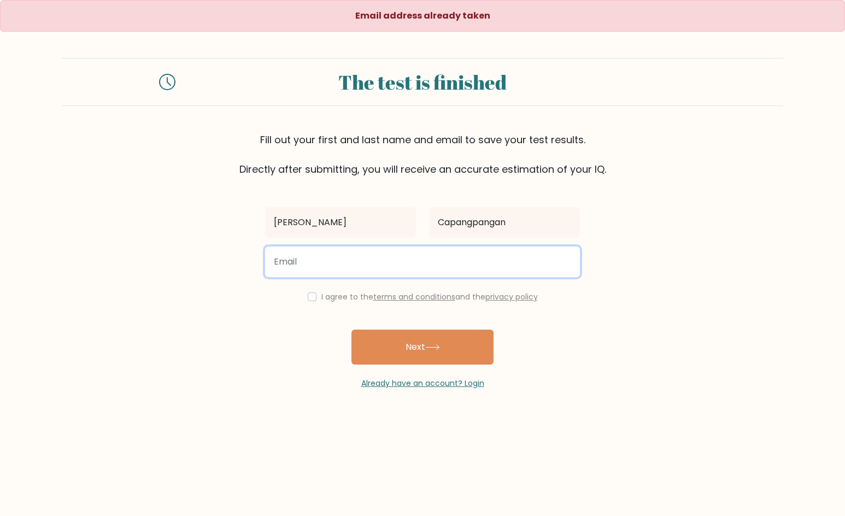
click at [365, 258] on input "email" at bounding box center [422, 261] width 315 height 31
type input "paulynmae272001@gmail.com"
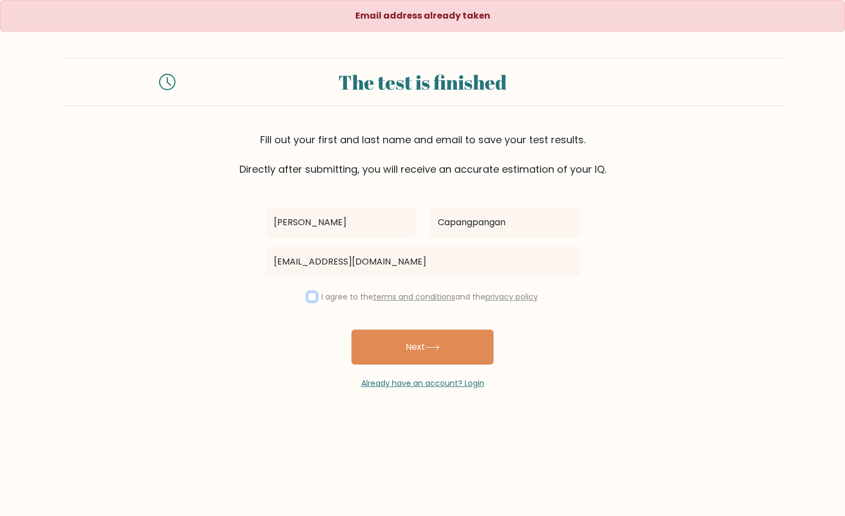
click at [308, 295] on input "checkbox" at bounding box center [312, 296] width 9 height 9
checkbox input "true"
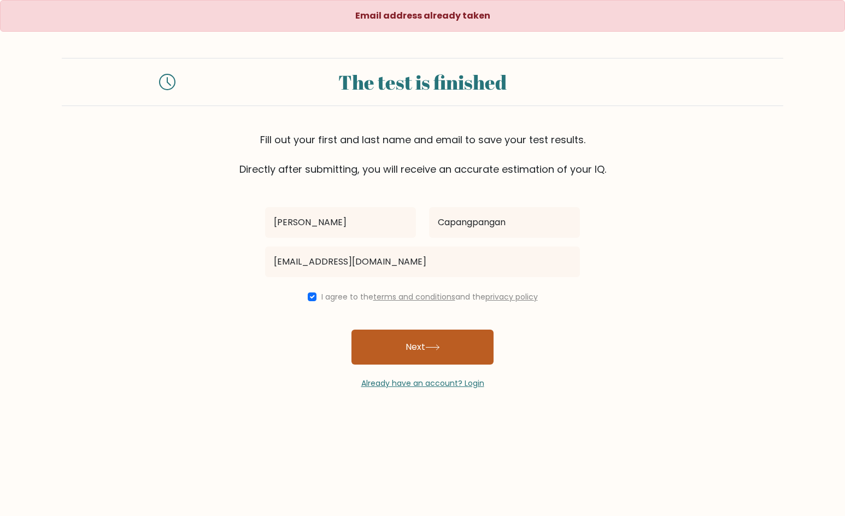
click at [449, 342] on button "Next" at bounding box center [422, 346] width 142 height 35
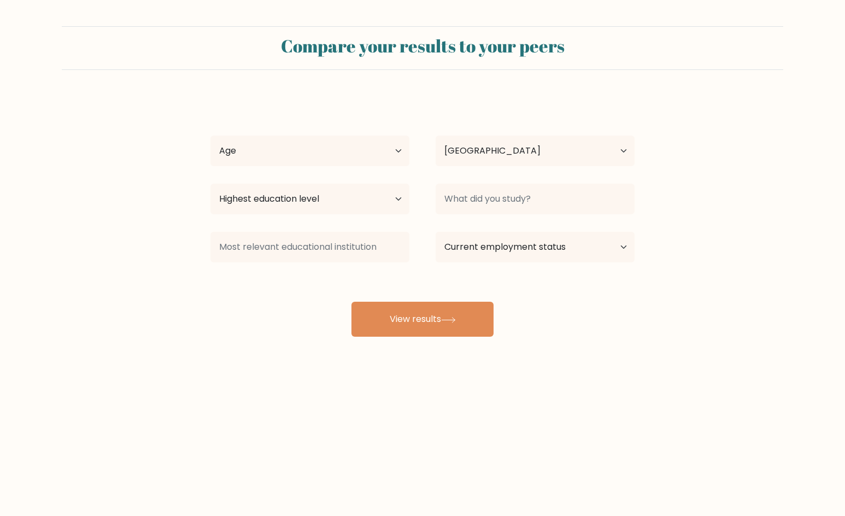
select select "PH"
click at [319, 161] on select "Age Under 18 years old 18-24 years old 25-34 years old 35-44 years old 45-54 ye…" at bounding box center [309, 151] width 199 height 31
select select "18_24"
click at [210, 136] on select "Age Under 18 years old 18-24 years old 25-34 years old 35-44 years old 45-54 ye…" at bounding box center [309, 151] width 199 height 31
click at [315, 202] on select "Highest education level No schooling Primary Lower Secondary Upper Secondary Oc…" at bounding box center [309, 199] width 199 height 31
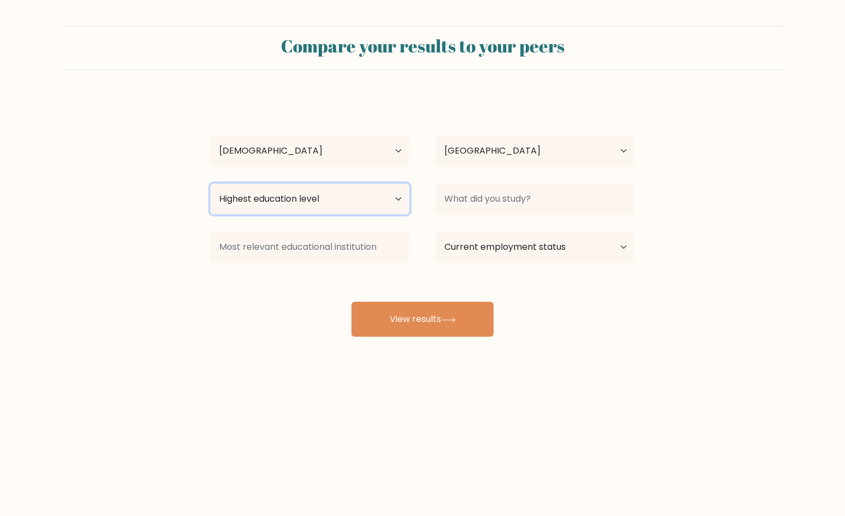
select select "bachelors_degree"
click at [210, 184] on select "Highest education level No schooling Primary Lower Secondary Upper Secondary Oc…" at bounding box center [309, 199] width 199 height 31
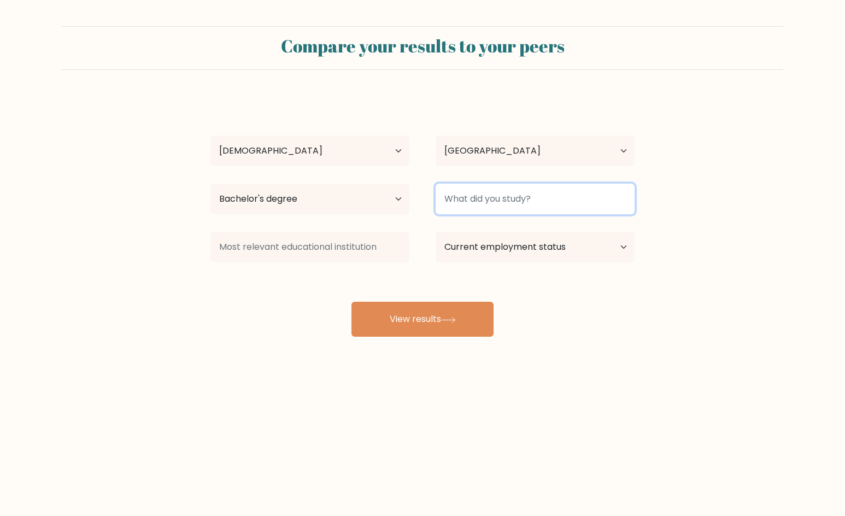
click at [556, 202] on input at bounding box center [535, 199] width 199 height 31
type input "Customs Ads"
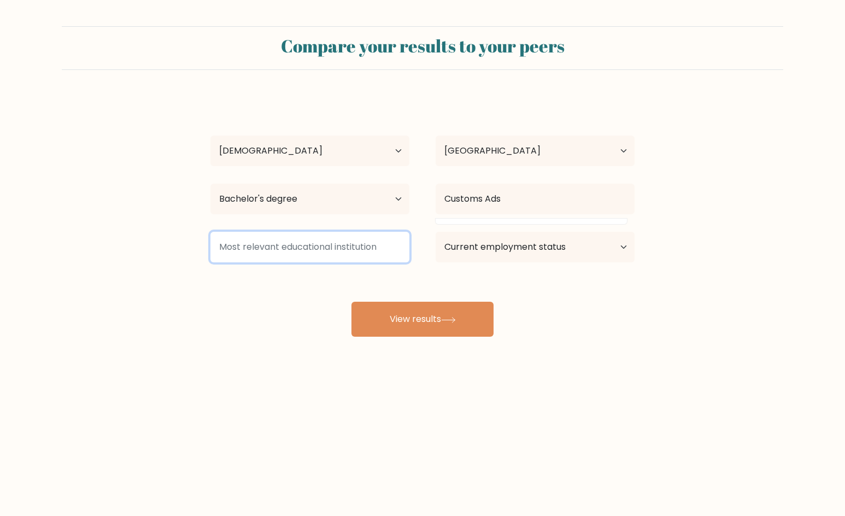
click at [365, 254] on input at bounding box center [309, 247] width 199 height 31
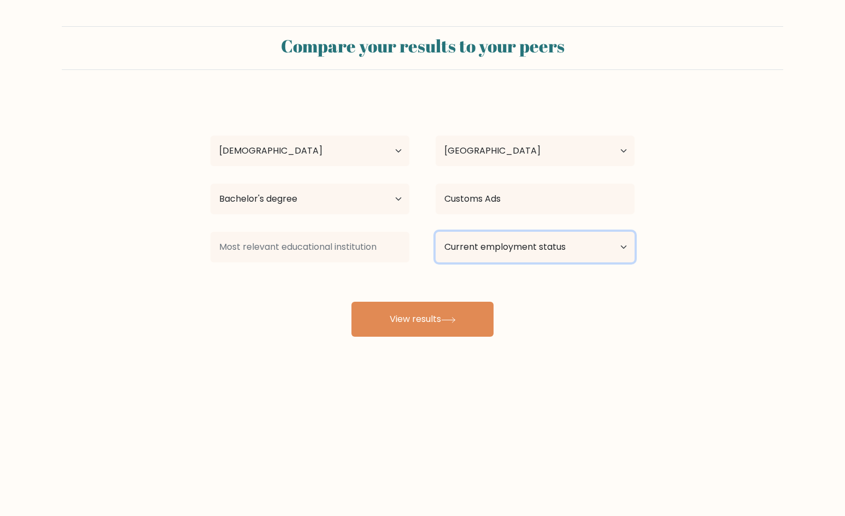
click at [531, 250] on select "Current employment status Employed Student Retired Other / prefer not to answer" at bounding box center [535, 247] width 199 height 31
select select "other"
click at [436, 232] on select "Current employment status Employed Student Retired Other / prefer not to answer" at bounding box center [535, 247] width 199 height 31
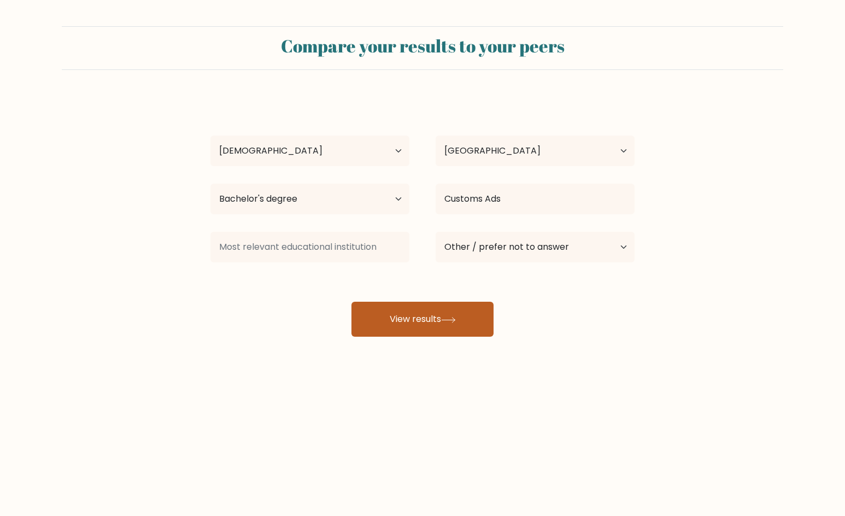
click at [400, 324] on button "View results" at bounding box center [422, 319] width 142 height 35
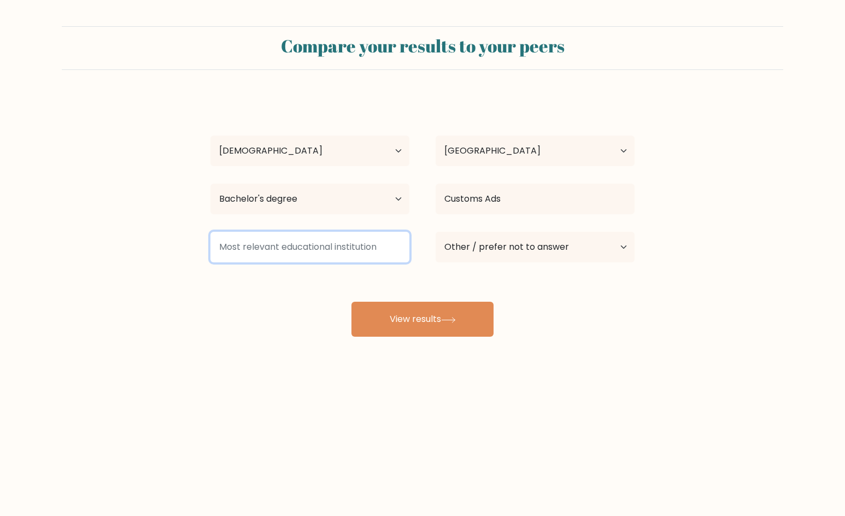
click at [313, 243] on input at bounding box center [309, 247] width 199 height 31
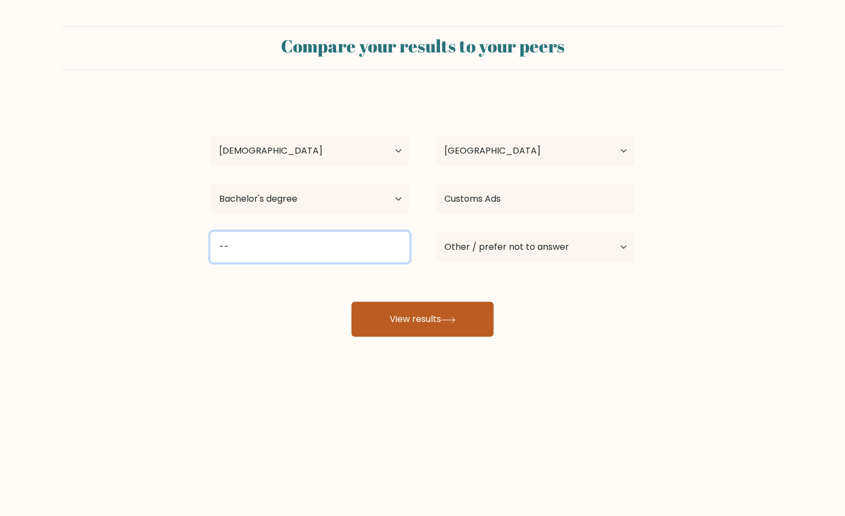
type input "--"
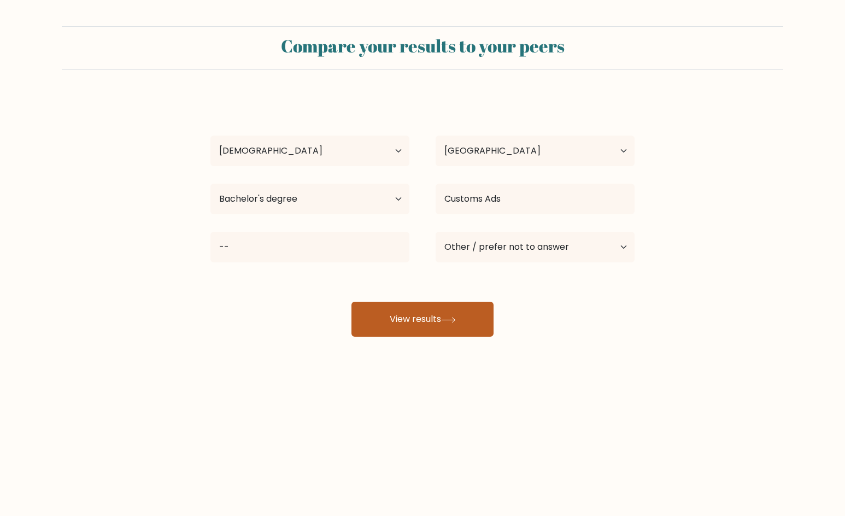
click at [472, 327] on button "View results" at bounding box center [422, 319] width 142 height 35
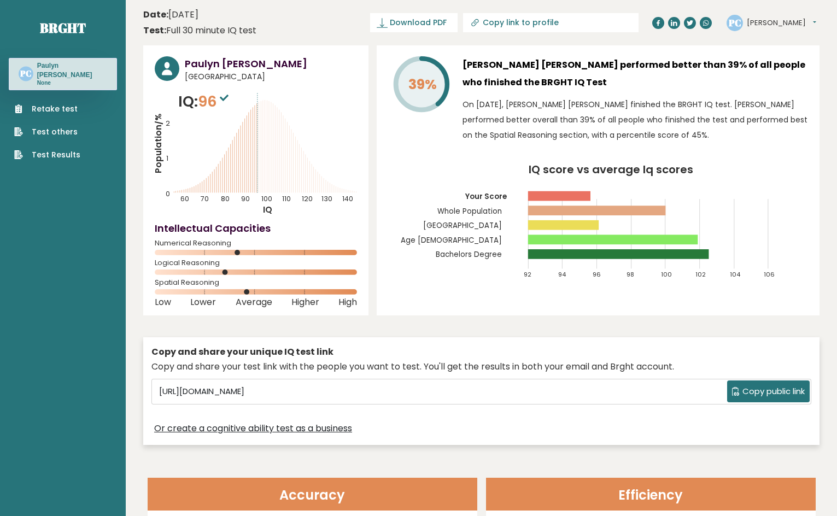
click at [585, 22] on input "Copy link to profile" at bounding box center [556, 22] width 149 height 9
type input "[URL][DOMAIN_NAME][PERSON_NAME]"
click at [446, 25] on span "Download PDF" at bounding box center [418, 22] width 57 height 11
